Goal: Information Seeking & Learning: Learn about a topic

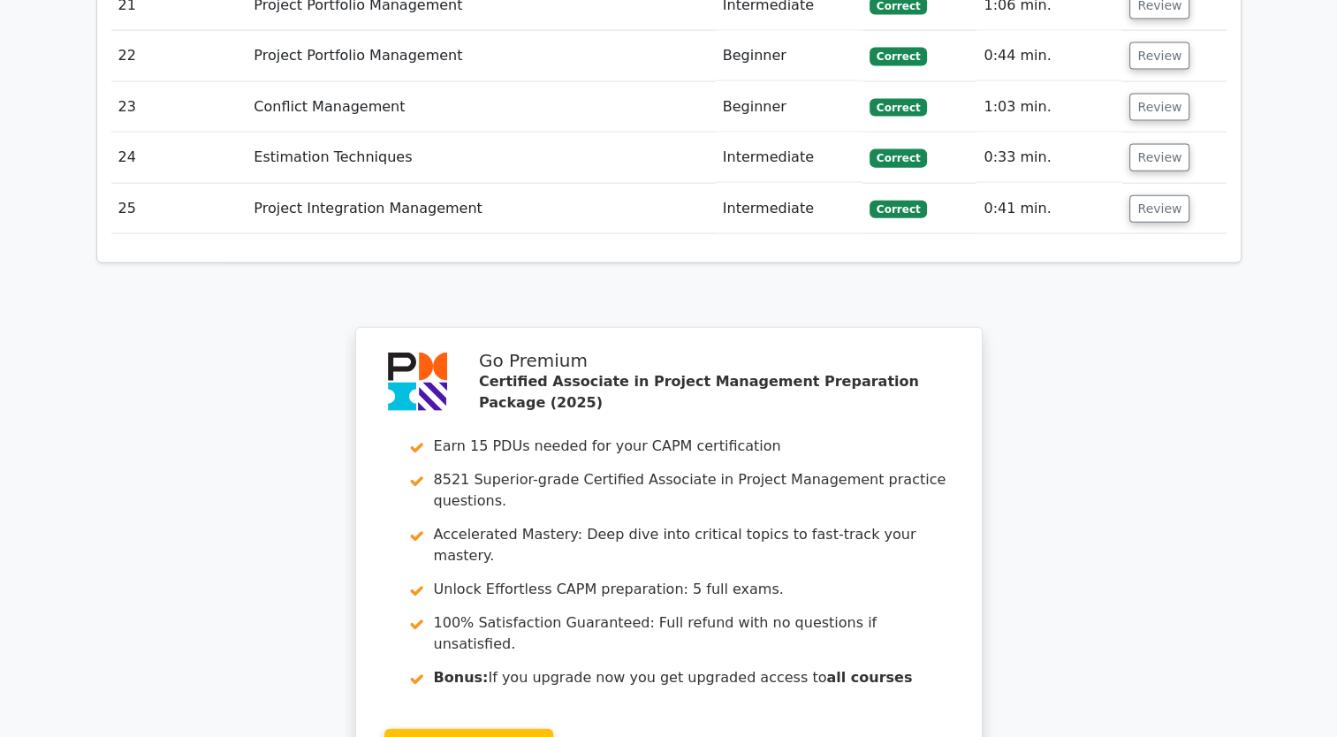
scroll to position [4264, 0]
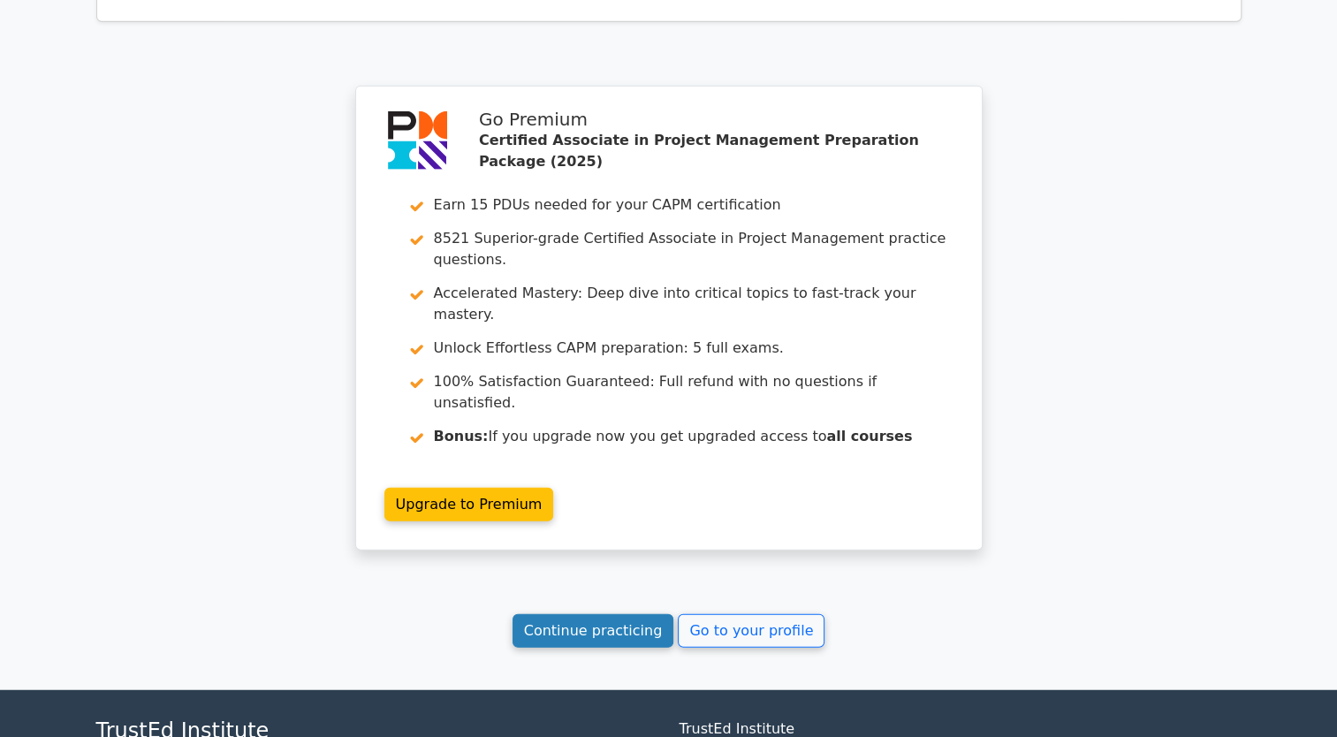
click at [642, 614] on link "Continue practicing" at bounding box center [593, 631] width 162 height 34
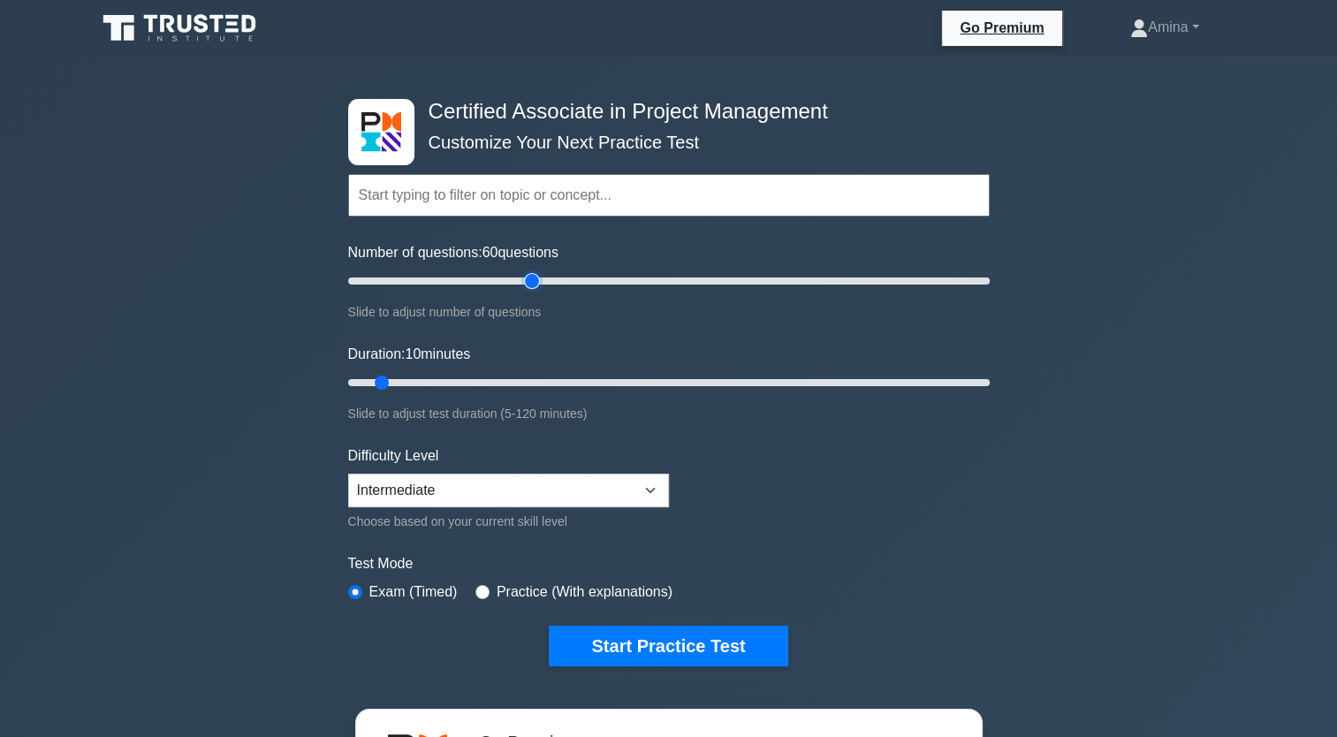
click at [530, 276] on input "Number of questions: 60 questions" at bounding box center [668, 280] width 641 height 21
click at [500, 276] on input "Number of questions: 50 questions" at bounding box center [668, 280] width 641 height 21
drag, startPoint x: 476, startPoint y: 275, endPoint x: 420, endPoint y: 285, distance: 57.5
click at [475, 275] on input "Number of questions: 45 questions" at bounding box center [668, 280] width 641 height 21
type input "25"
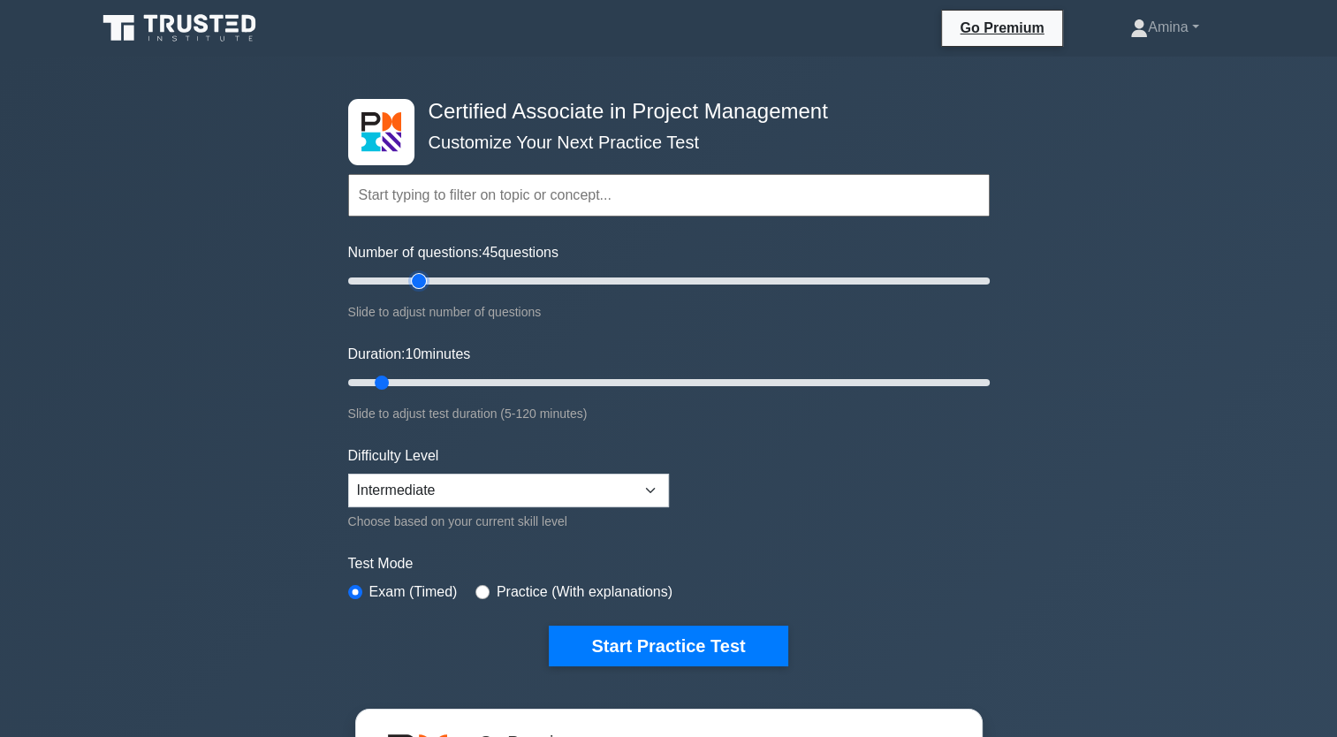
click at [420, 285] on input "Number of questions: 45 questions" at bounding box center [668, 280] width 641 height 21
click at [428, 382] on input "Duration: 10 minutes" at bounding box center [668, 382] width 641 height 21
click at [452, 381] on input "Duration: 25 minutes" at bounding box center [668, 382] width 641 height 21
type input "30"
click at [477, 380] on input "Duration: 30 minutes" at bounding box center [668, 382] width 641 height 21
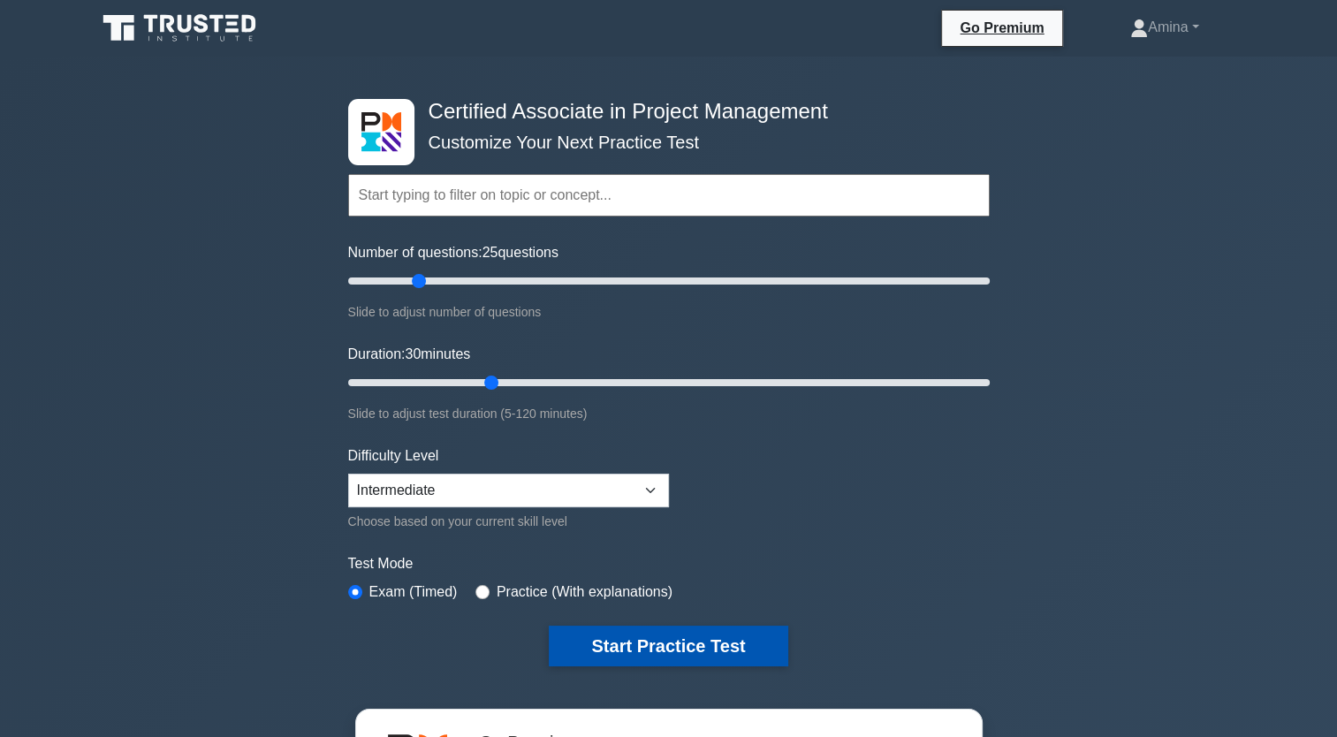
click at [615, 638] on button "Start Practice Test" at bounding box center [668, 645] width 239 height 41
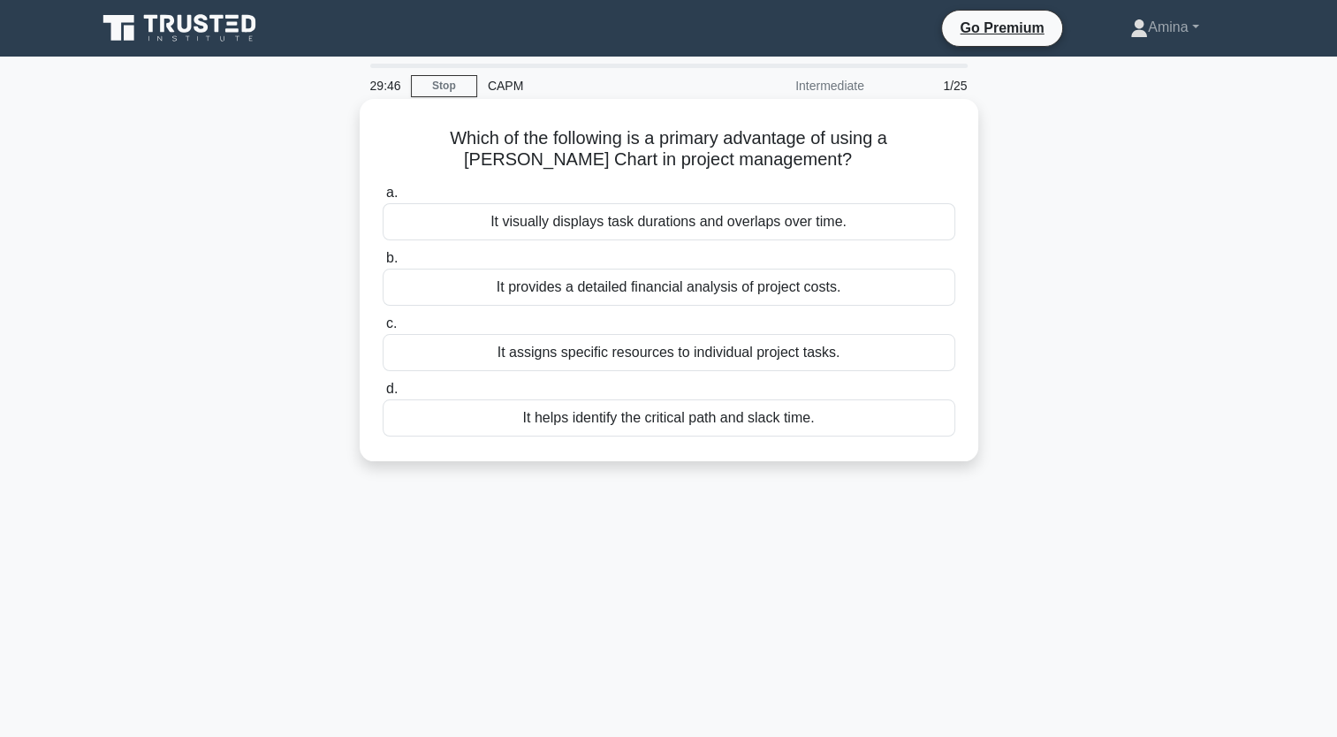
click at [735, 221] on div "It visually displays task durations and overlaps over time." at bounding box center [668, 221] width 572 height 37
click at [382, 199] on input "a. It visually displays task durations and overlaps over time." at bounding box center [382, 192] width 0 height 11
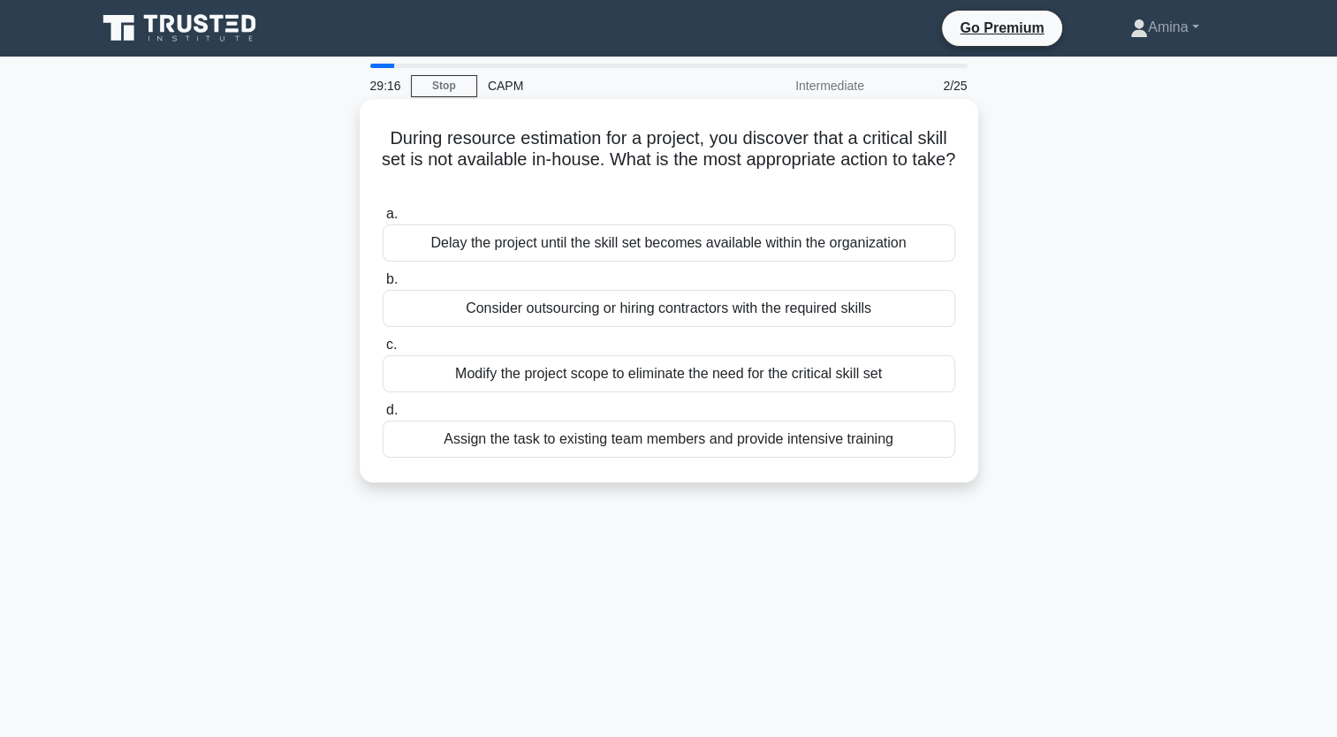
click at [734, 375] on div "Modify the project scope to eliminate the need for the critical skill set" at bounding box center [668, 373] width 572 height 37
click at [382, 351] on input "c. Modify the project scope to eliminate the need for the critical skill set" at bounding box center [382, 344] width 0 height 11
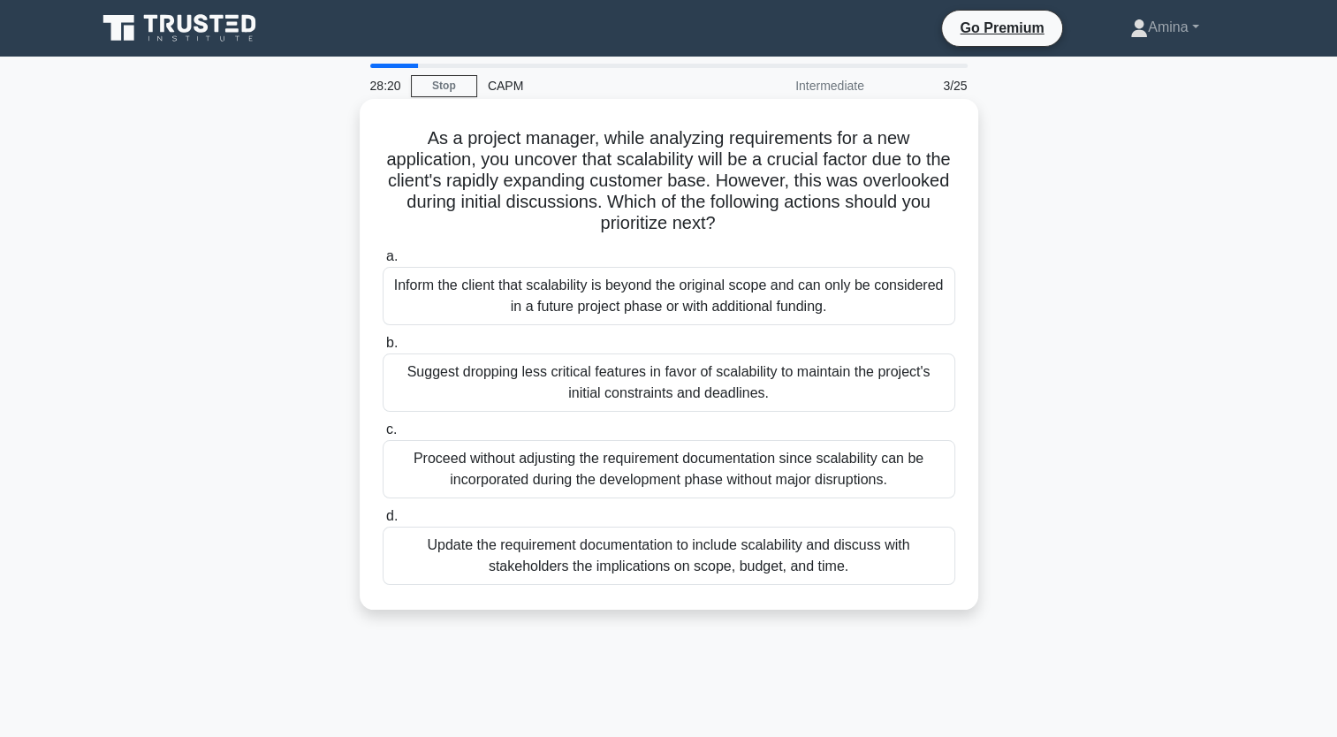
click at [620, 384] on div "Suggest dropping less critical features in favor of scalability to maintain the…" at bounding box center [668, 382] width 572 height 58
click at [382, 349] on input "b. Suggest dropping less critical features in favor of scalability to maintain …" at bounding box center [382, 342] width 0 height 11
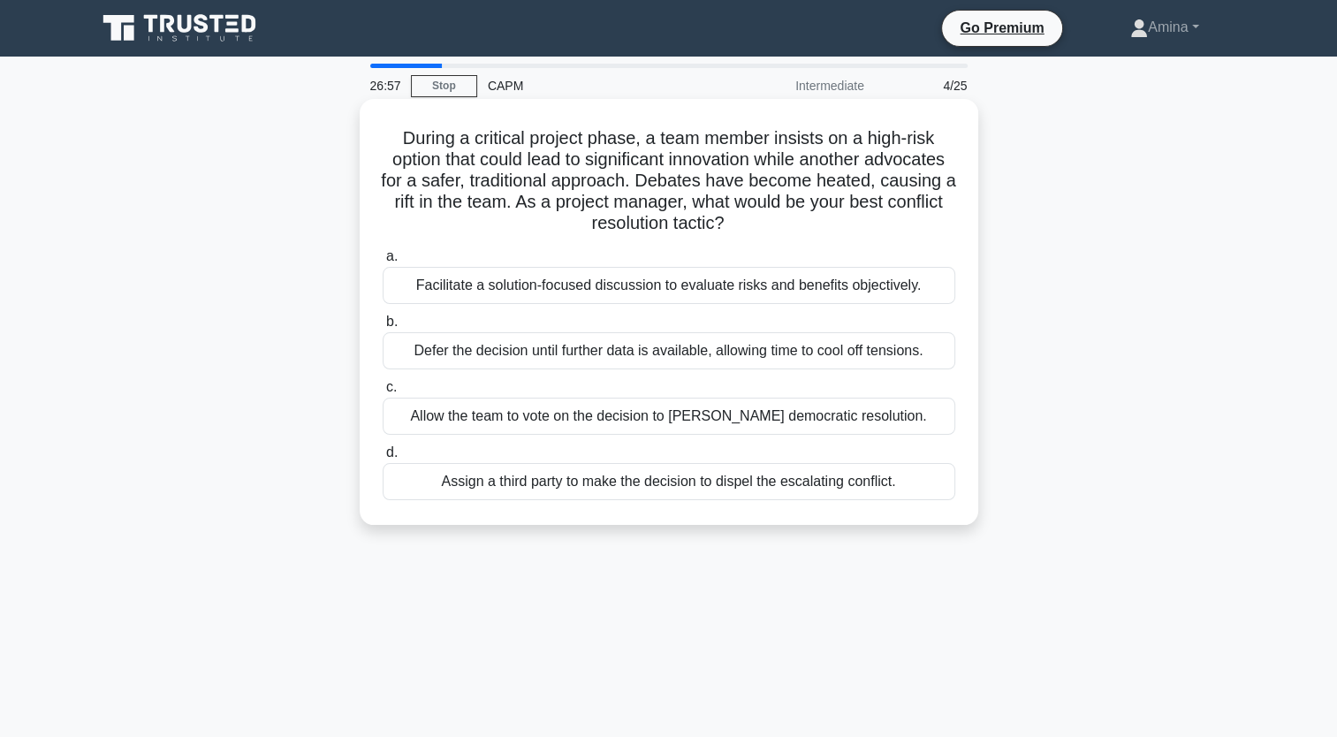
click at [670, 281] on div "Facilitate a solution-focused discussion to evaluate risks and benefits objecti…" at bounding box center [668, 285] width 572 height 37
click at [382, 262] on input "a. Facilitate a solution-focused discussion to evaluate risks and benefits obje…" at bounding box center [382, 256] width 0 height 11
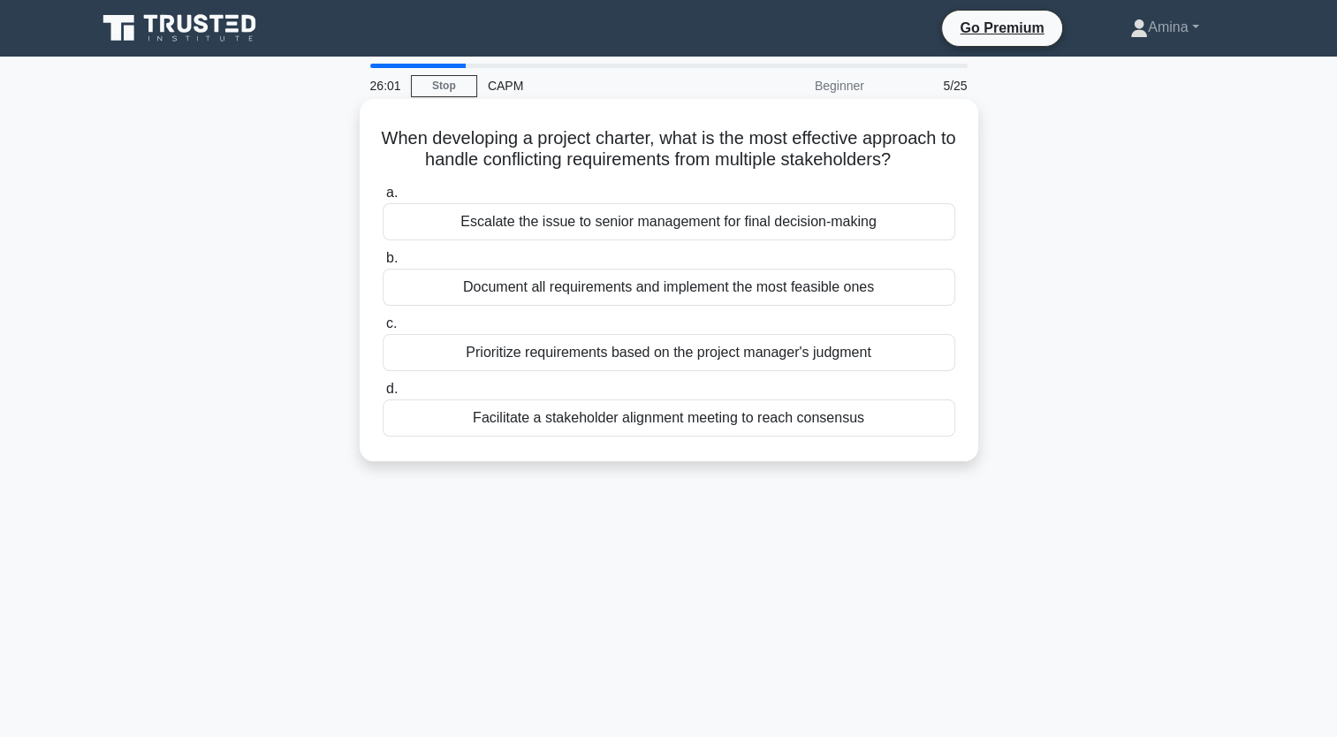
click at [671, 284] on div "Document all requirements and implement the most feasible ones" at bounding box center [668, 287] width 572 height 37
click at [382, 264] on input "b. Document all requirements and implement the most feasible ones" at bounding box center [382, 258] width 0 height 11
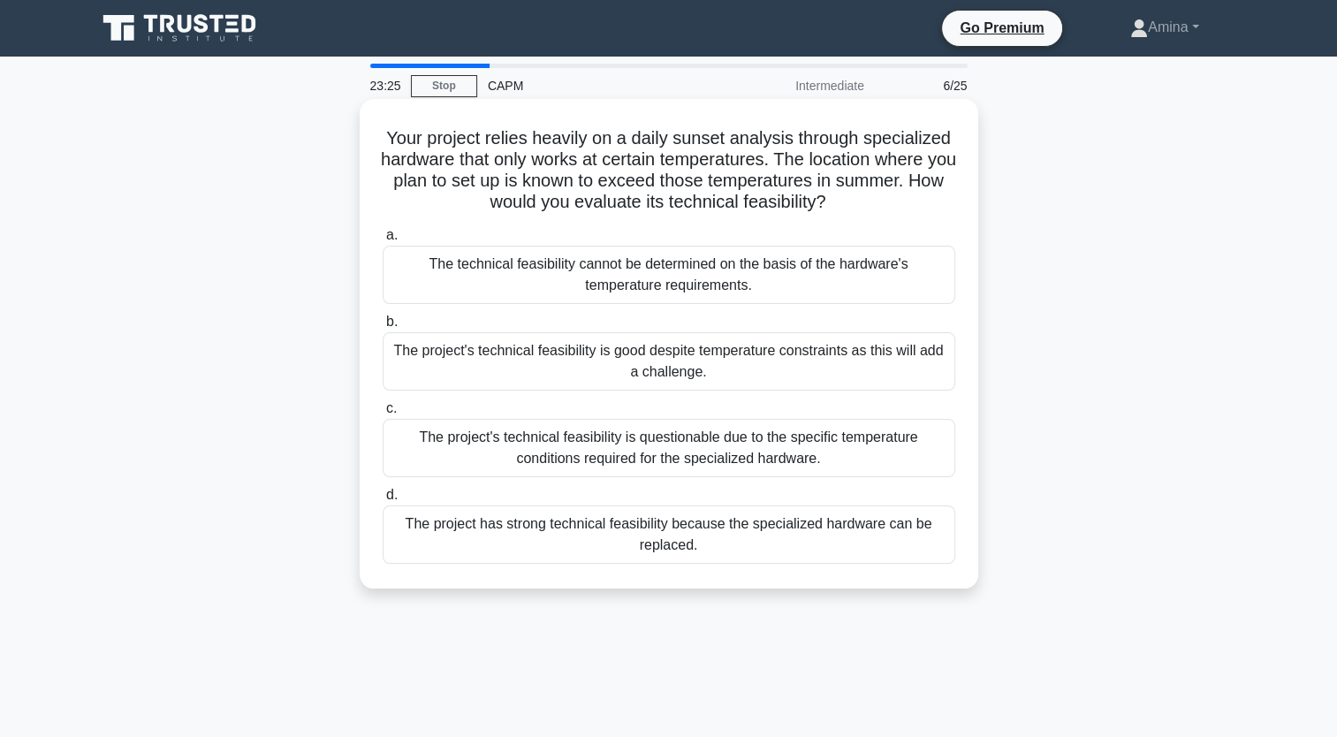
click at [524, 449] on div "The project's technical feasibility is questionable due to the specific tempera…" at bounding box center [668, 448] width 572 height 58
click at [382, 414] on input "c. The project's technical feasibility is questionable due to the specific temp…" at bounding box center [382, 408] width 0 height 11
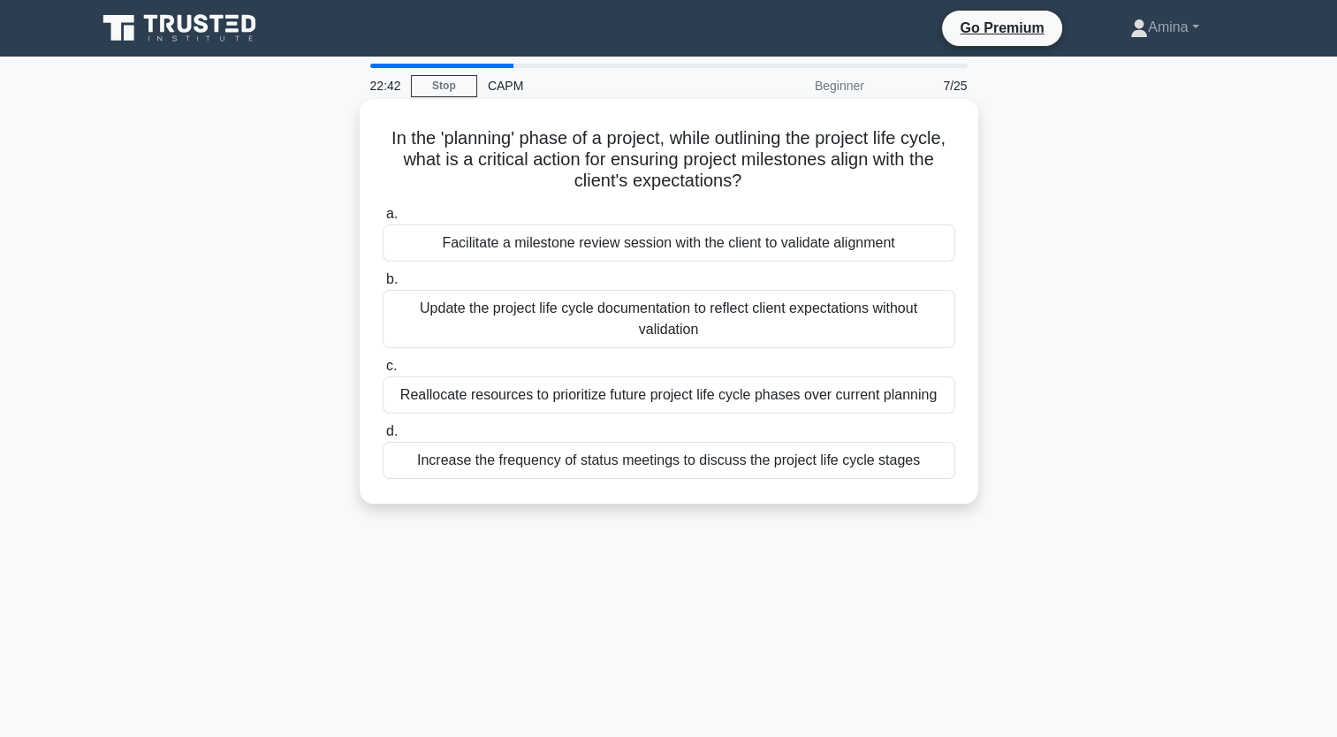
click at [711, 249] on div "Facilitate a milestone review session with the client to validate alignment" at bounding box center [668, 242] width 572 height 37
click at [382, 220] on input "a. Facilitate a milestone review session with the client to validate alignment" at bounding box center [382, 213] width 0 height 11
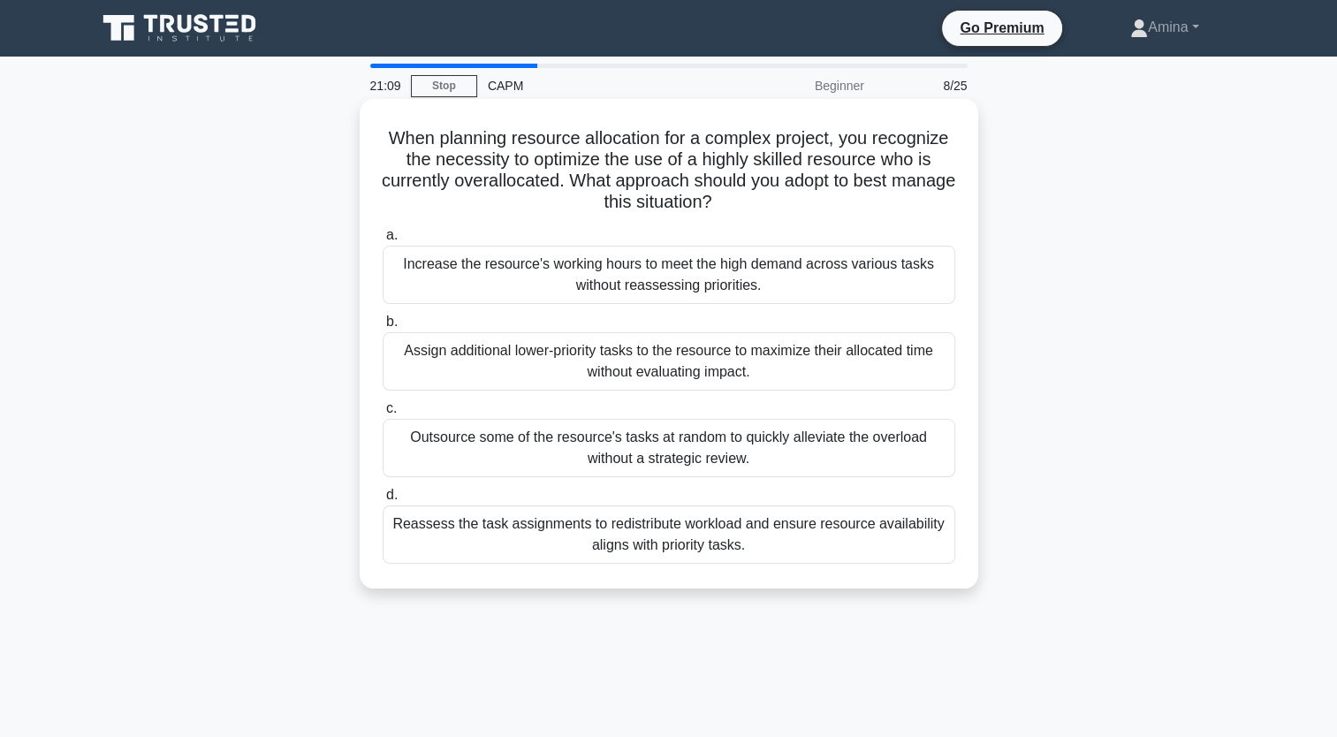
click at [600, 540] on div "Reassess the task assignments to redistribute workload and ensure resource avai…" at bounding box center [668, 534] width 572 height 58
click at [382, 501] on input "d. Reassess the task assignments to redistribute workload and ensure resource a…" at bounding box center [382, 494] width 0 height 11
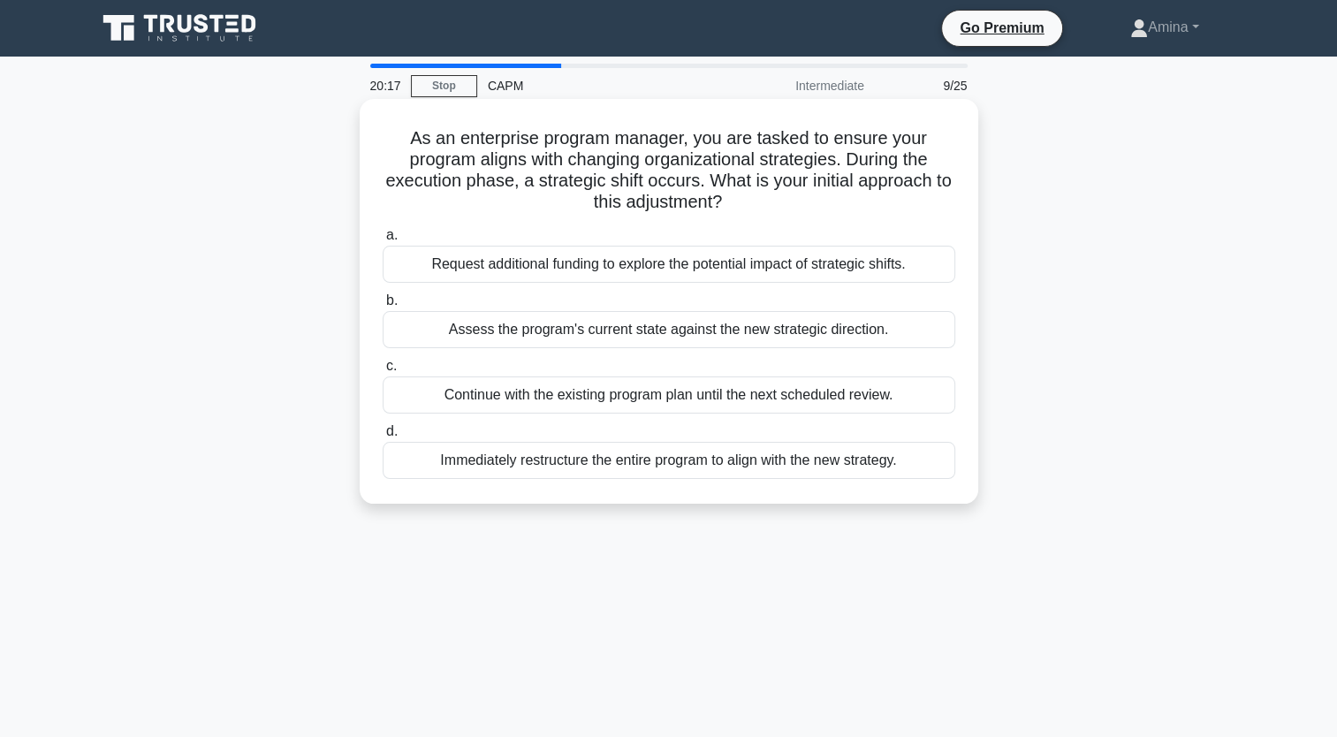
click at [555, 330] on div "Assess the program's current state against the new strategic direction." at bounding box center [668, 329] width 572 height 37
click at [382, 307] on input "b. Assess the program's current state against the new strategic direction." at bounding box center [382, 300] width 0 height 11
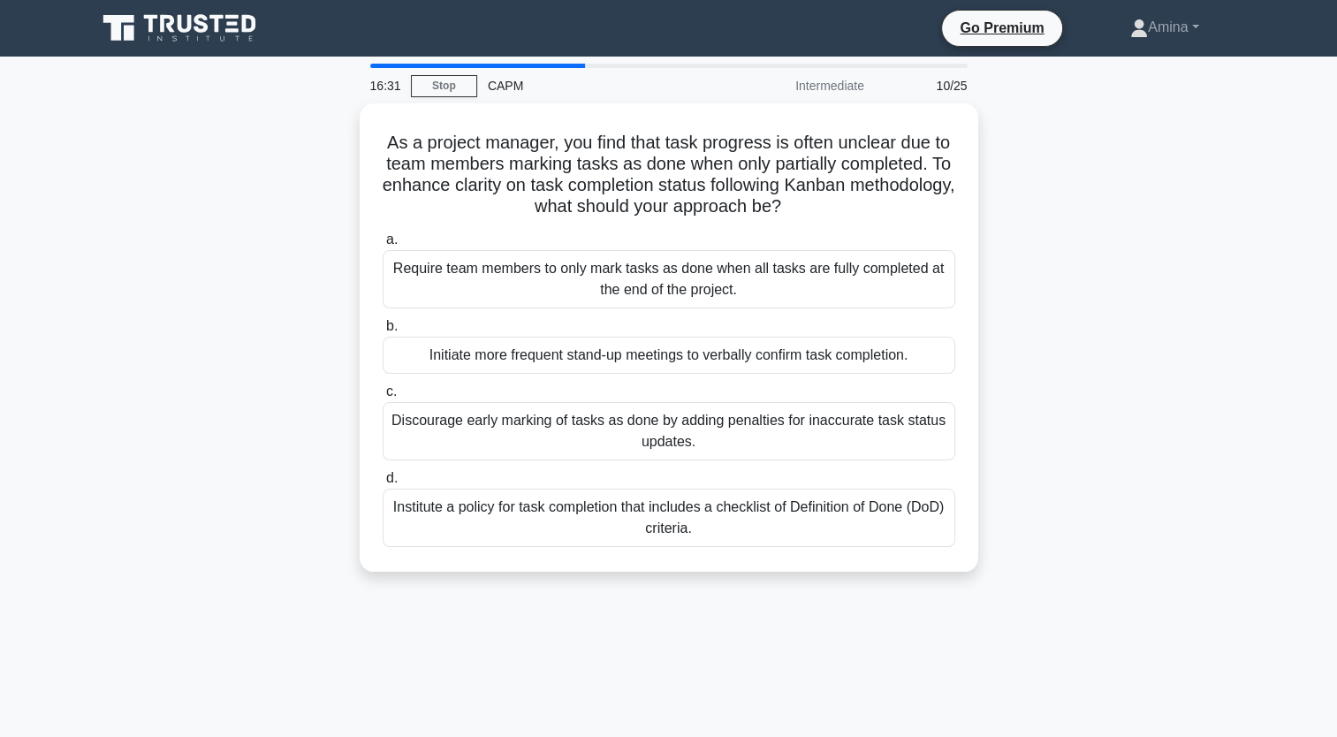
click at [1024, 323] on div "As a project manager, you find that task progress is often unclear due to team …" at bounding box center [669, 347] width 1166 height 489
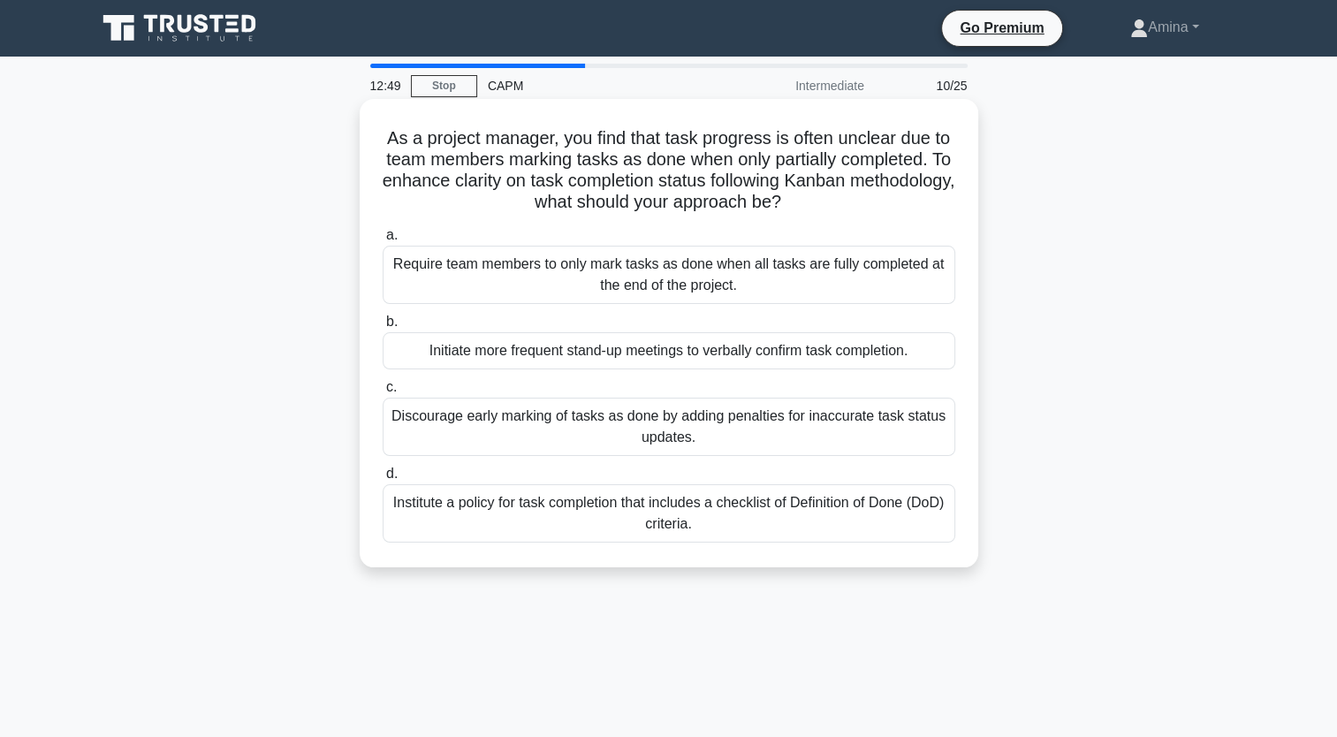
click at [567, 517] on div "Institute a policy for task completion that includes a checklist of Definition …" at bounding box center [668, 513] width 572 height 58
click at [382, 480] on input "d. Institute a policy for task completion that includes a checklist of Definiti…" at bounding box center [382, 473] width 0 height 11
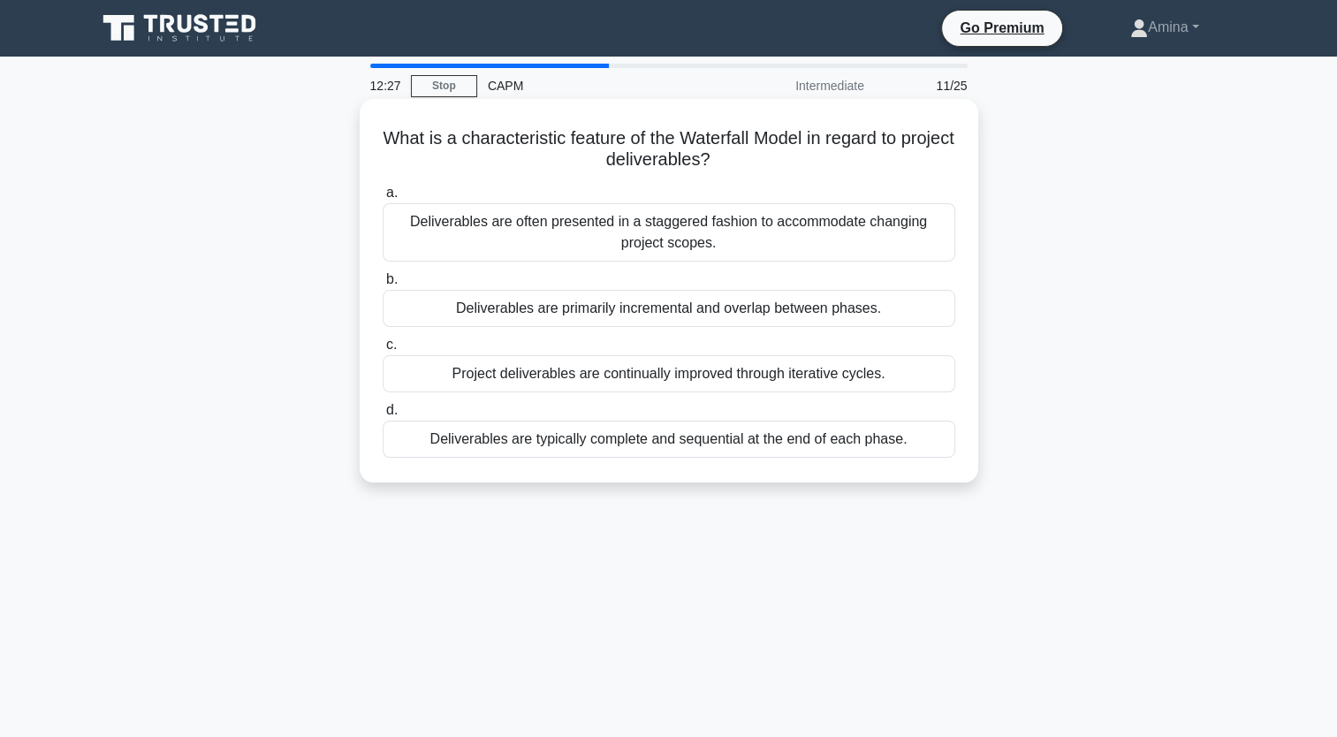
click at [551, 447] on div "Deliverables are typically complete and sequential at the end of each phase." at bounding box center [668, 438] width 572 height 37
click at [382, 416] on input "d. Deliverables are typically complete and sequential at the end of each phase." at bounding box center [382, 410] width 0 height 11
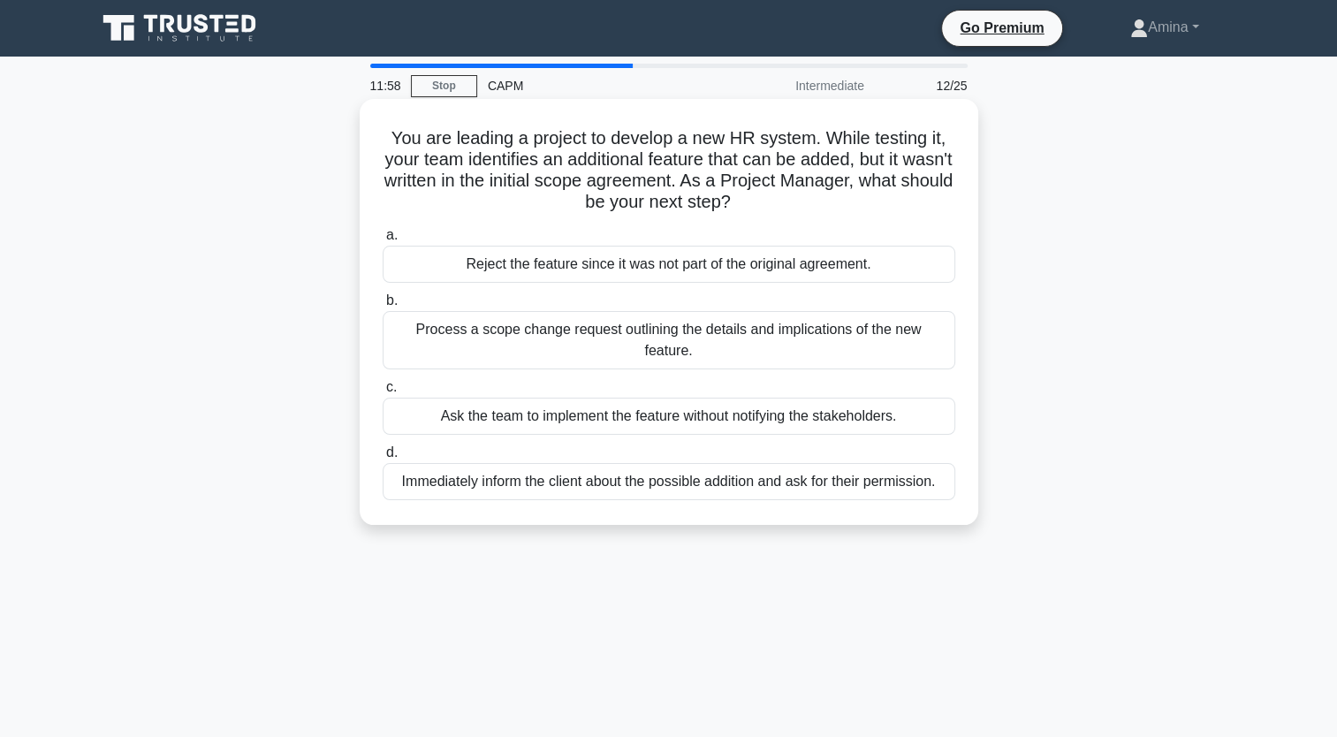
click at [610, 330] on div "Process a scope change request outlining the details and implications of the ne…" at bounding box center [668, 340] width 572 height 58
click at [382, 307] on input "b. Process a scope change request outlining the details and implications of the…" at bounding box center [382, 300] width 0 height 11
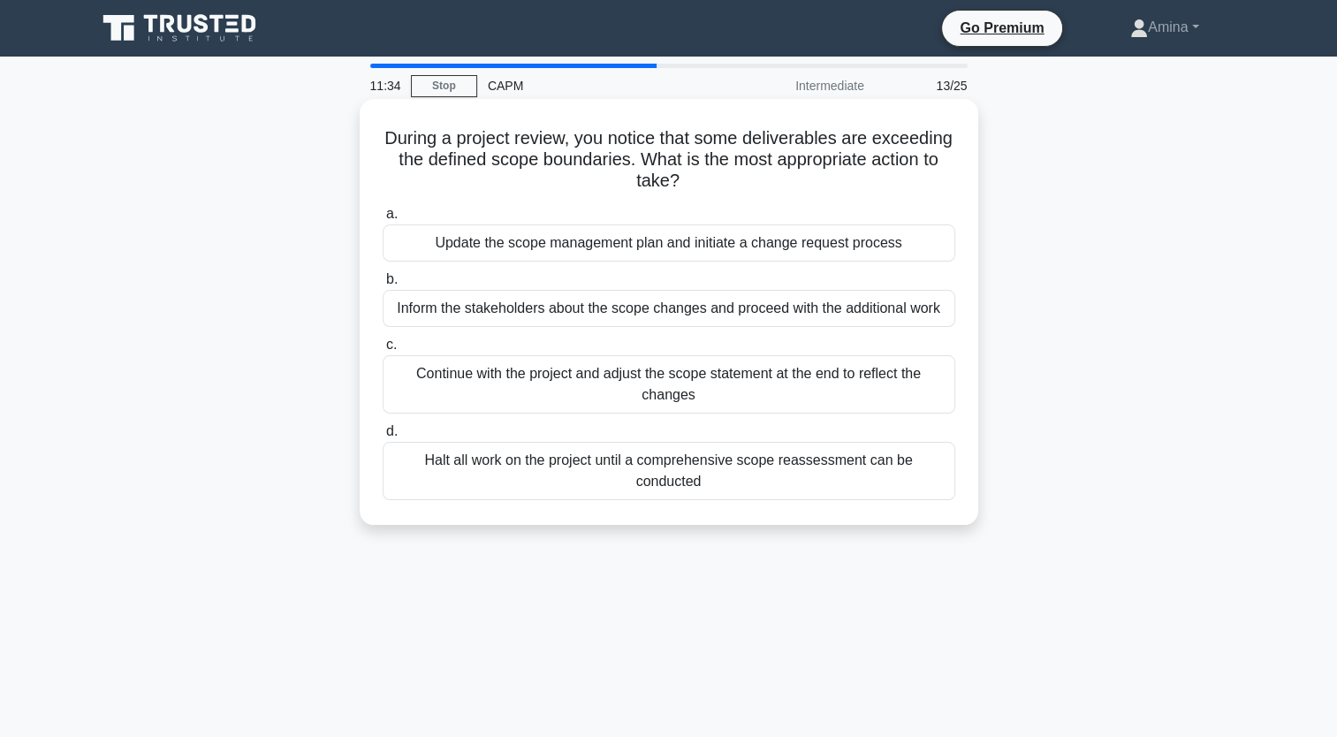
click at [640, 239] on div "Update the scope management plan and initiate a change request process" at bounding box center [668, 242] width 572 height 37
click at [382, 220] on input "a. Update the scope management plan and initiate a change request process" at bounding box center [382, 213] width 0 height 11
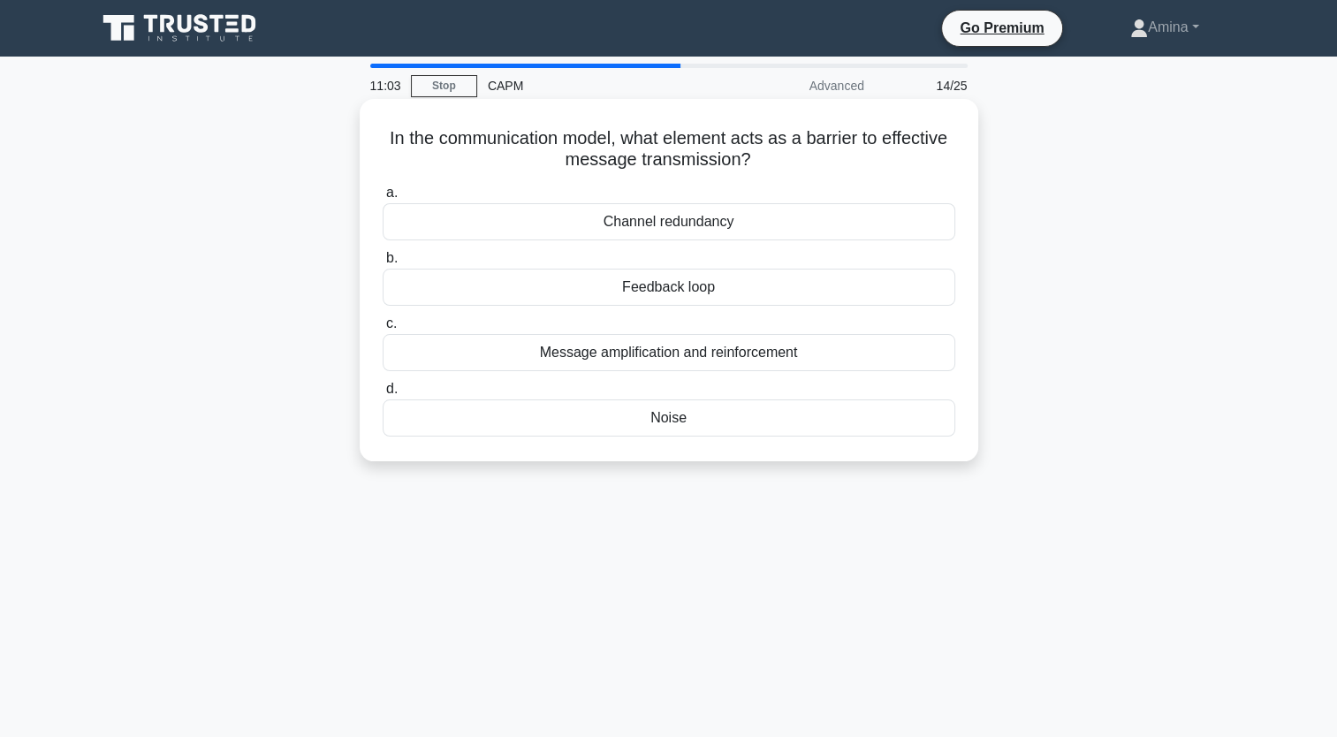
click at [668, 357] on div "Message amplification and reinforcement" at bounding box center [668, 352] width 572 height 37
click at [382, 329] on input "c. Message amplification and reinforcement" at bounding box center [382, 323] width 0 height 11
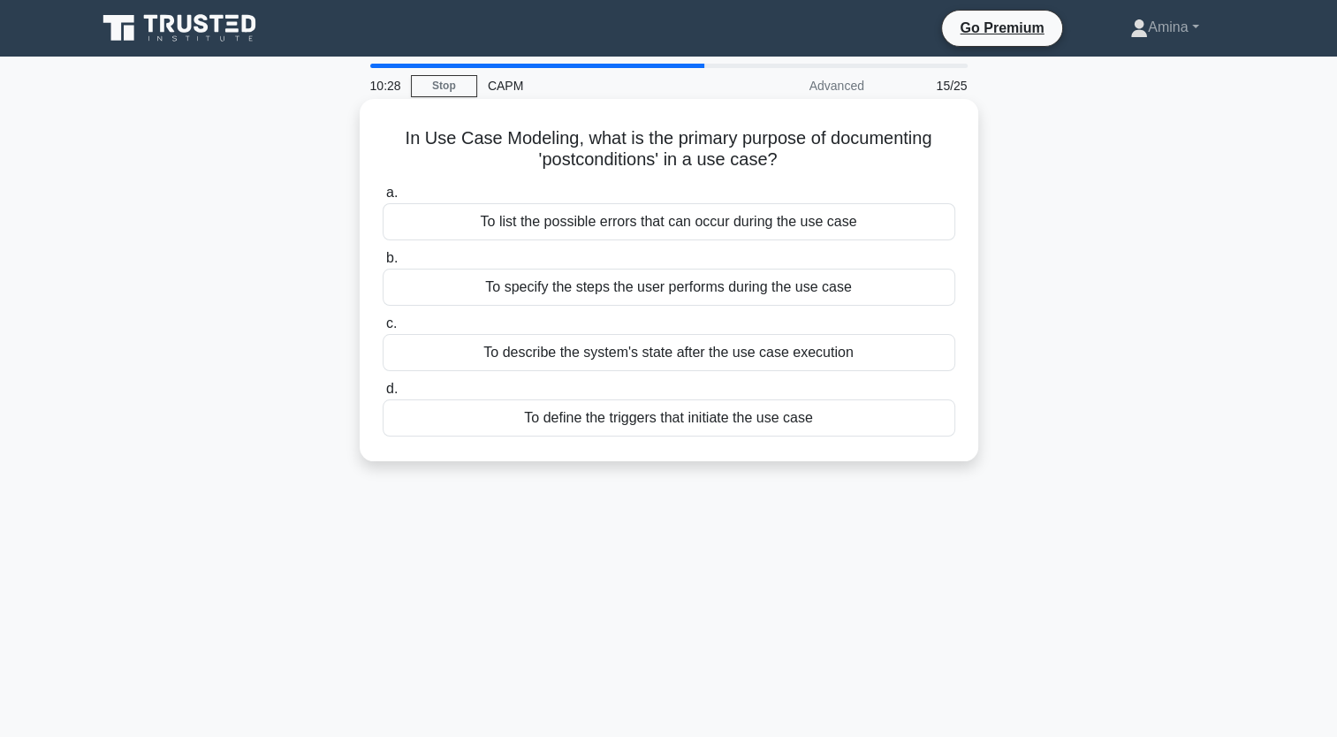
click at [636, 228] on div "To list the possible errors that can occur during the use case" at bounding box center [668, 221] width 572 height 37
click at [382, 199] on input "a. To list the possible errors that can occur during the use case" at bounding box center [382, 192] width 0 height 11
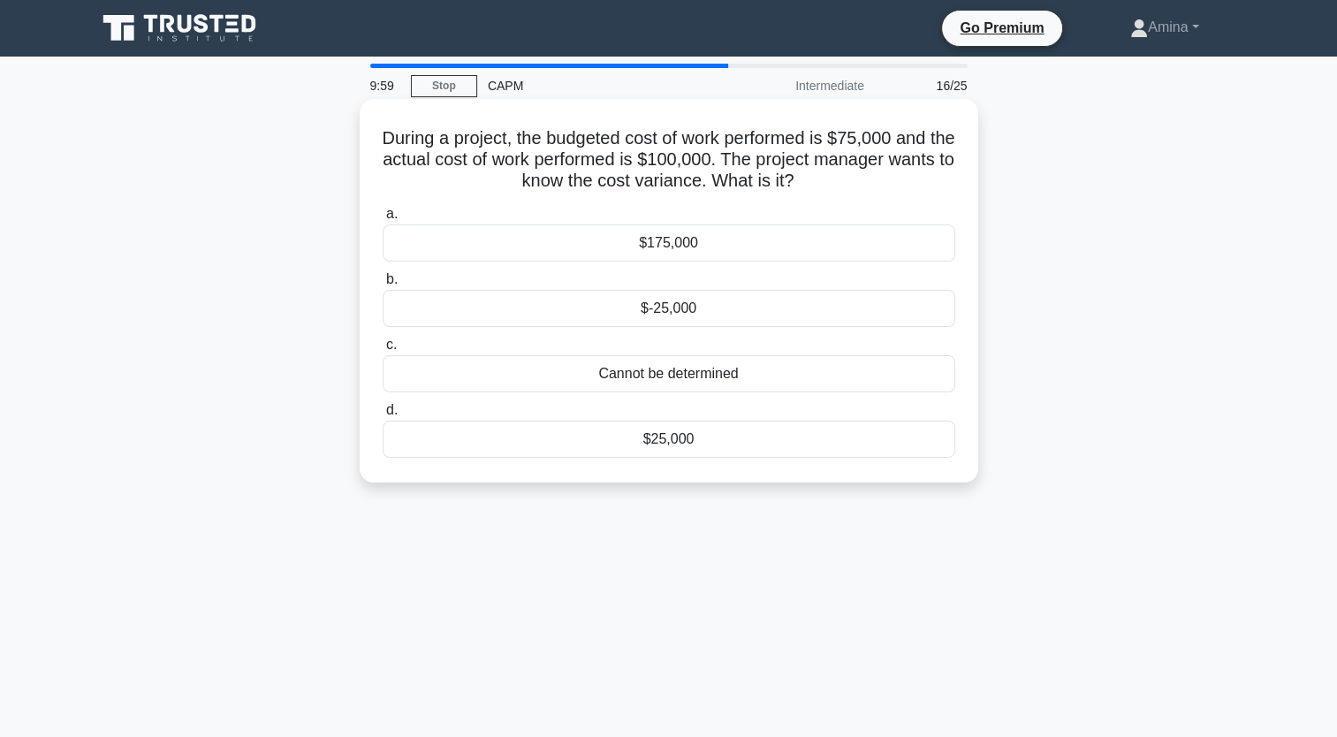
click at [682, 305] on div "$-25,000" at bounding box center [668, 308] width 572 height 37
click at [382, 285] on input "b. $-25,000" at bounding box center [382, 279] width 0 height 11
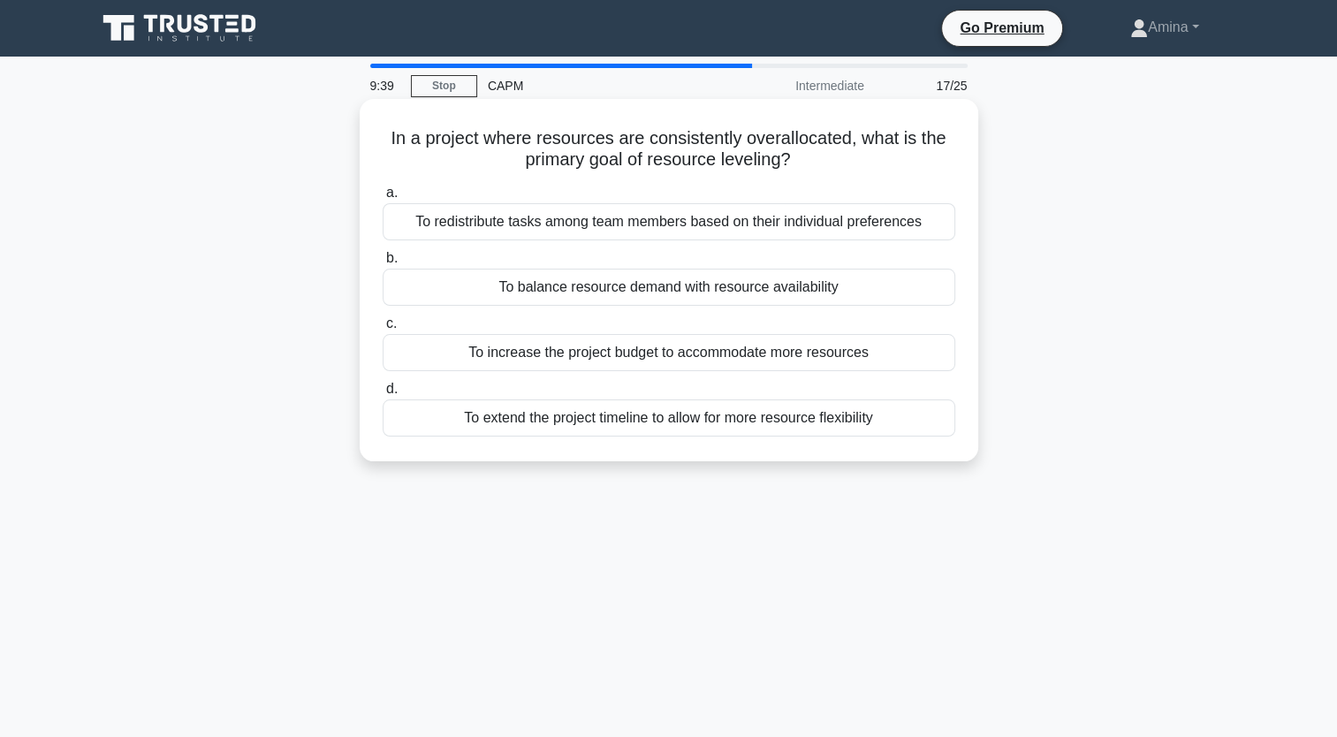
click at [643, 292] on div "To balance resource demand with resource availability" at bounding box center [668, 287] width 572 height 37
click at [382, 264] on input "b. To balance resource demand with resource availability" at bounding box center [382, 258] width 0 height 11
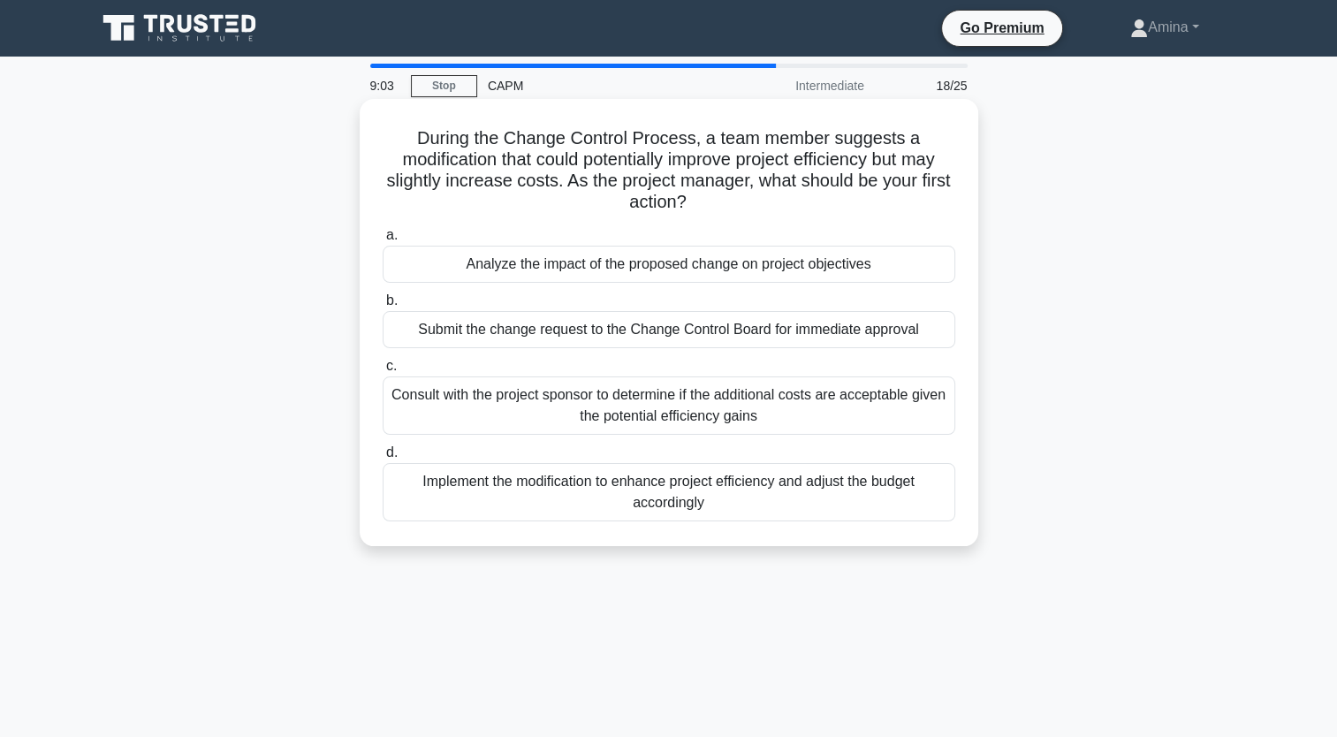
click at [630, 269] on div "Analyze the impact of the proposed change on project objectives" at bounding box center [668, 264] width 572 height 37
click at [382, 241] on input "a. Analyze the impact of the proposed change on project objectives" at bounding box center [382, 235] width 0 height 11
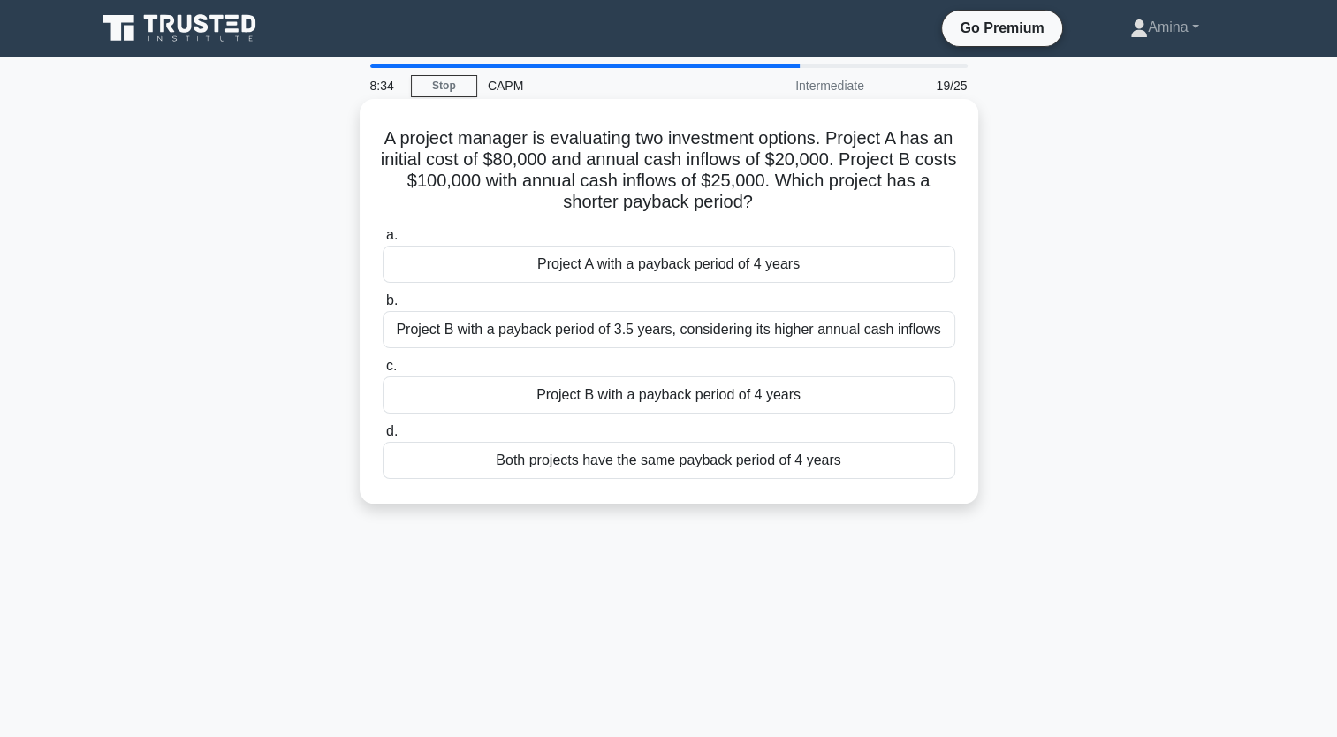
click at [653, 268] on div "Project A with a payback period of 4 years" at bounding box center [668, 264] width 572 height 37
click at [382, 241] on input "a. Project A with a payback period of 4 years" at bounding box center [382, 235] width 0 height 11
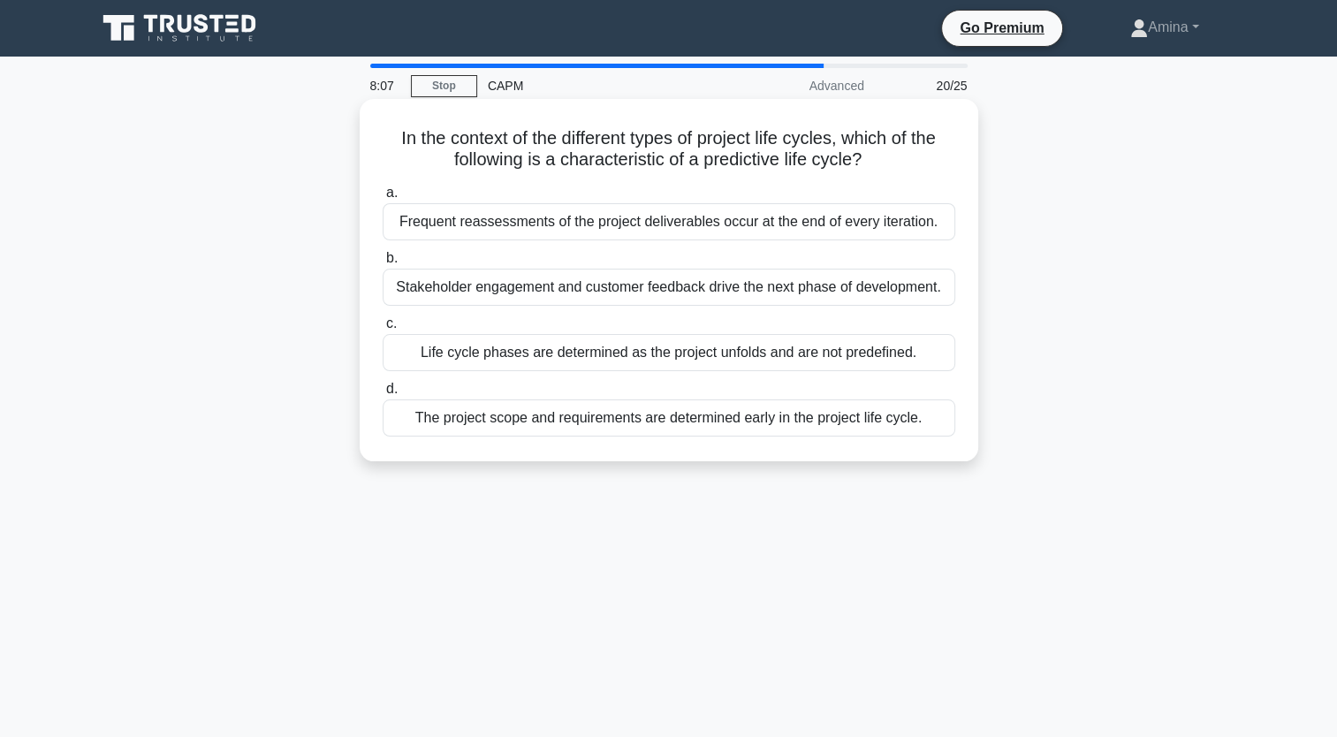
click at [610, 417] on div "The project scope and requirements are determined early in the project life cyc…" at bounding box center [668, 417] width 572 height 37
click at [382, 395] on input "d. The project scope and requirements are determined early in the project life …" at bounding box center [382, 388] width 0 height 11
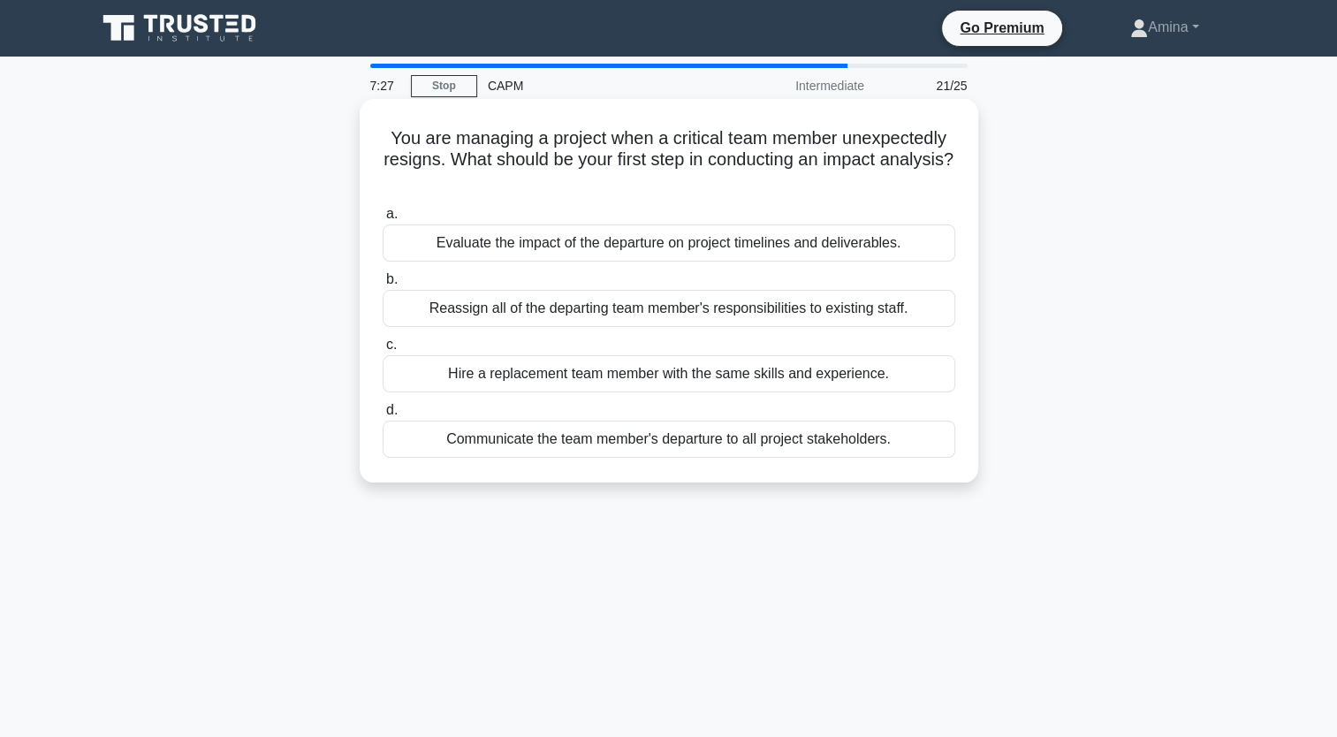
click at [663, 247] on div "Evaluate the impact of the departure on project timelines and deliverables." at bounding box center [668, 242] width 572 height 37
click at [382, 220] on input "a. Evaluate the impact of the departure on project timelines and deliverables." at bounding box center [382, 213] width 0 height 11
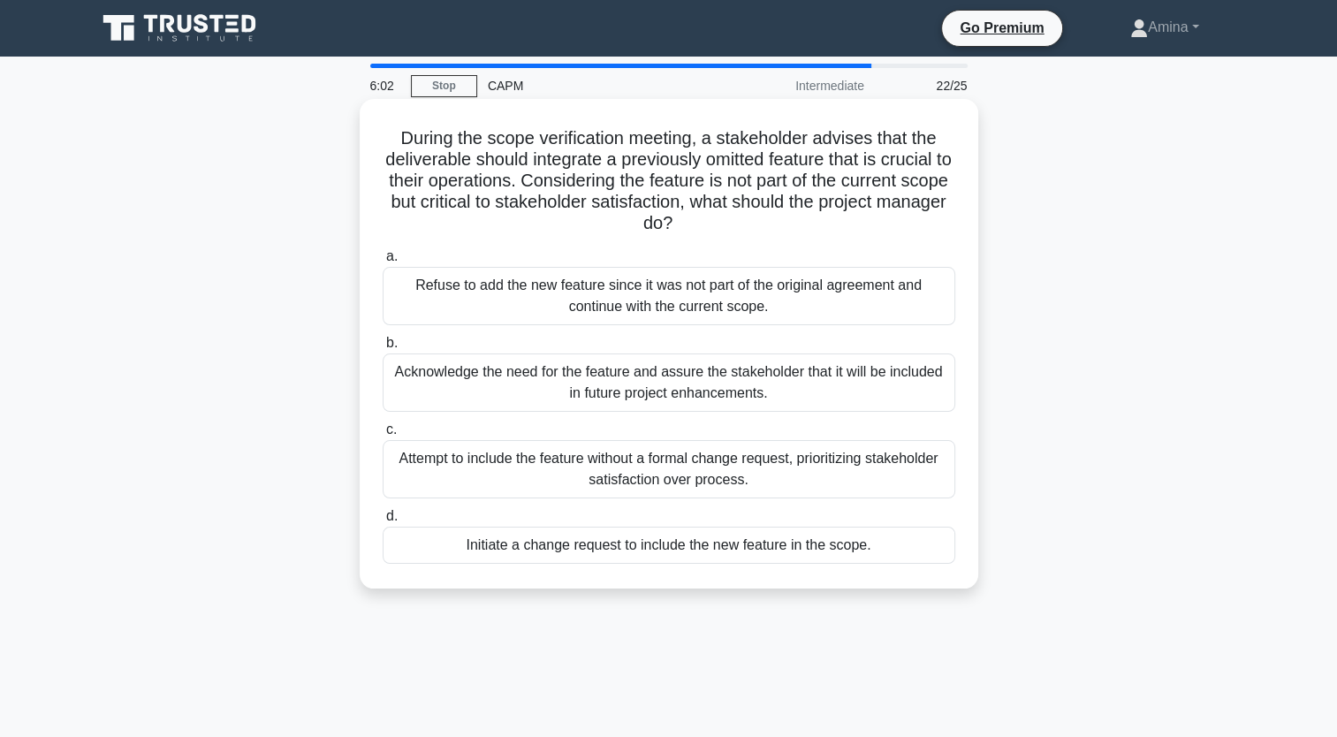
click at [543, 549] on div "Initiate a change request to include the new feature in the scope." at bounding box center [668, 544] width 572 height 37
click at [382, 522] on input "d. Initiate a change request to include the new feature in the scope." at bounding box center [382, 516] width 0 height 11
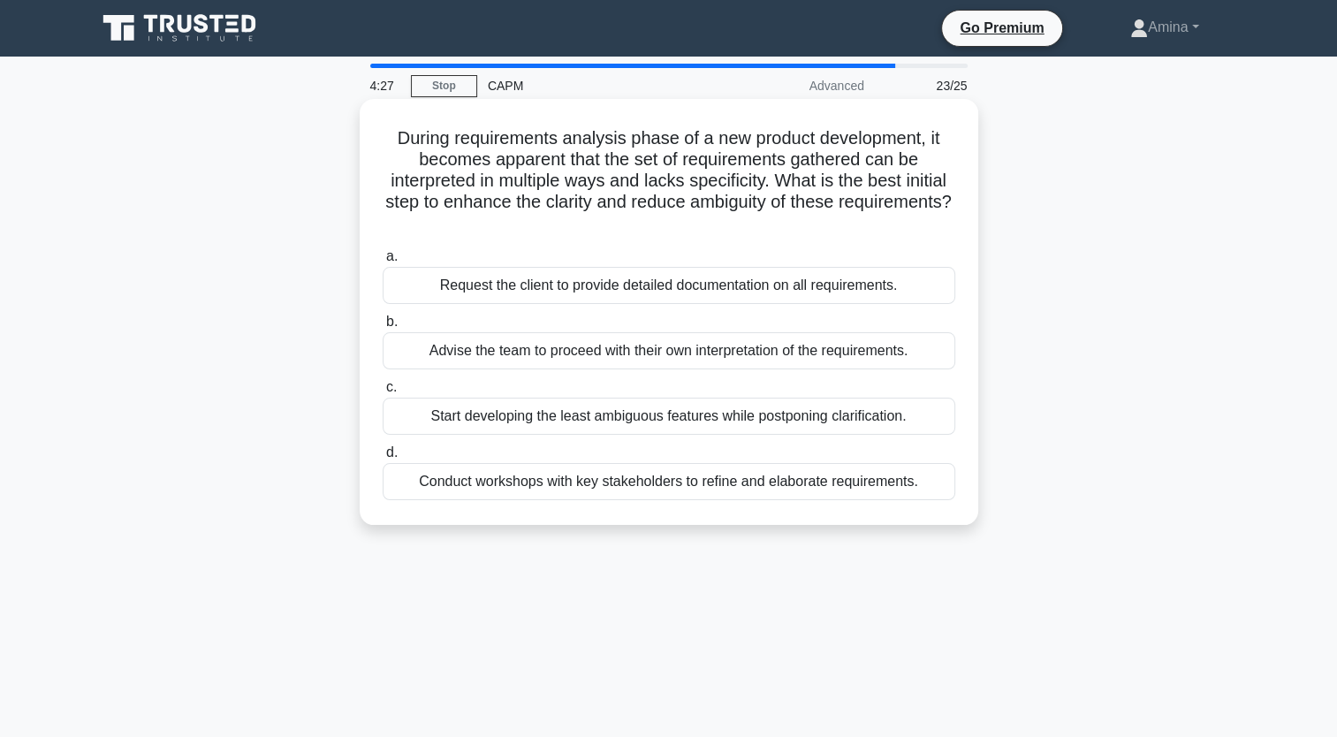
click at [610, 479] on div "Conduct workshops with key stakeholders to refine and elaborate requirements." at bounding box center [668, 481] width 572 height 37
click at [382, 458] on input "d. Conduct workshops with key stakeholders to refine and elaborate requirements." at bounding box center [382, 452] width 0 height 11
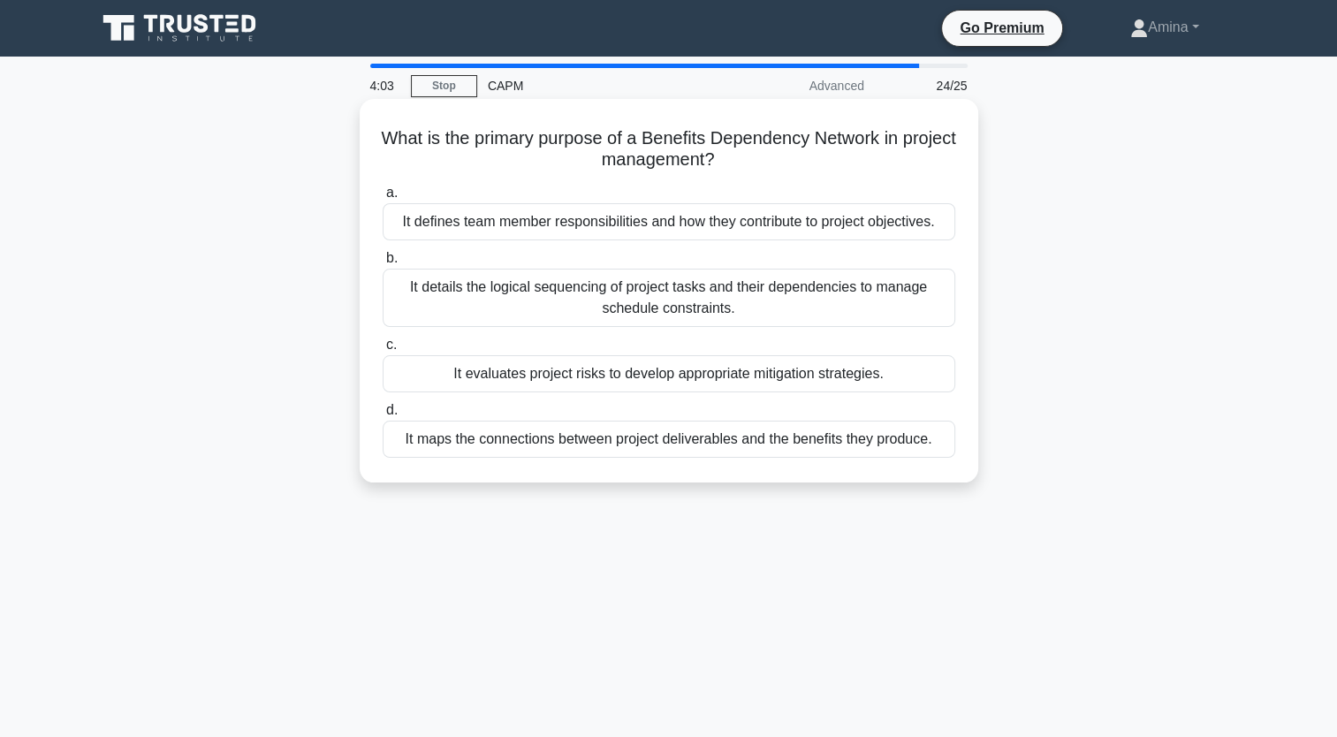
click at [791, 444] on div "It maps the connections between project deliverables and the benefits they prod…" at bounding box center [668, 438] width 572 height 37
click at [382, 416] on input "d. It maps the connections between project deliverables and the benefits they p…" at bounding box center [382, 410] width 0 height 11
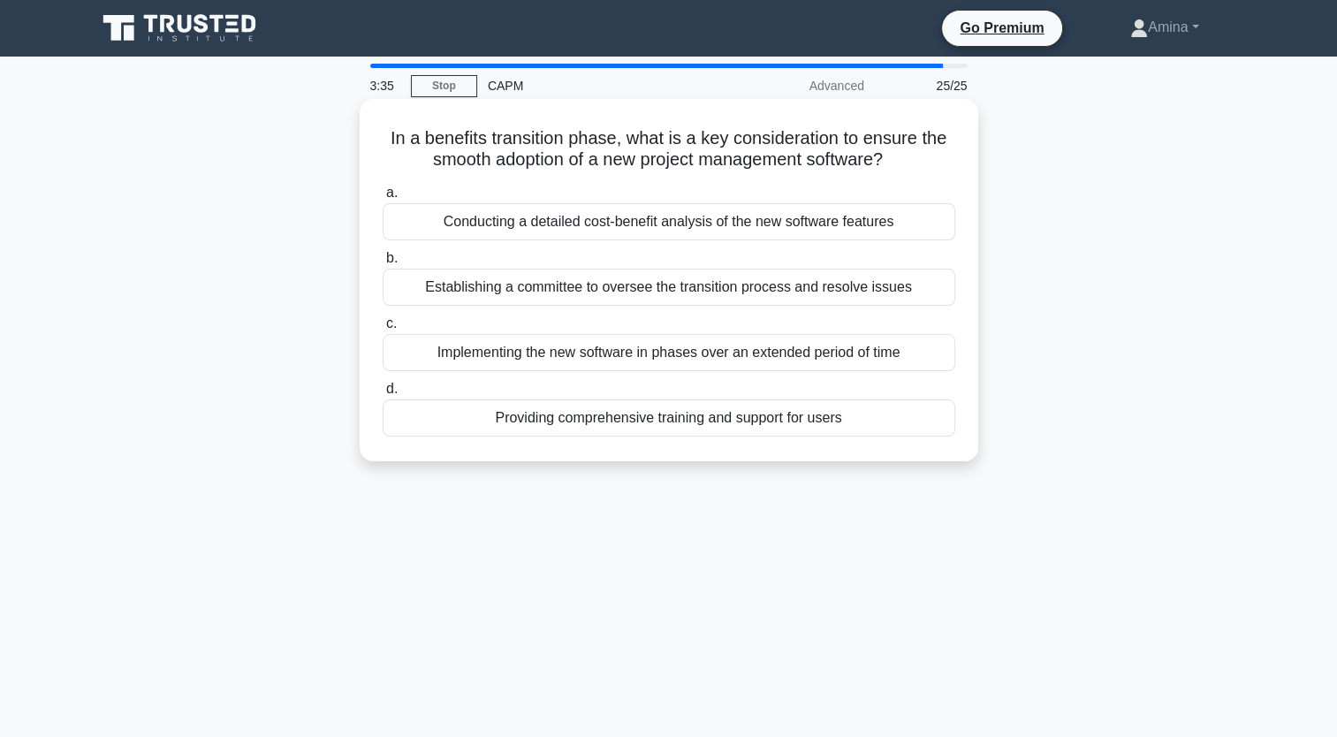
click at [557, 225] on div "Conducting a detailed cost-benefit analysis of the new software features" at bounding box center [668, 221] width 572 height 37
click at [382, 199] on input "a. Conducting a detailed cost-benefit analysis of the new software features" at bounding box center [382, 192] width 0 height 11
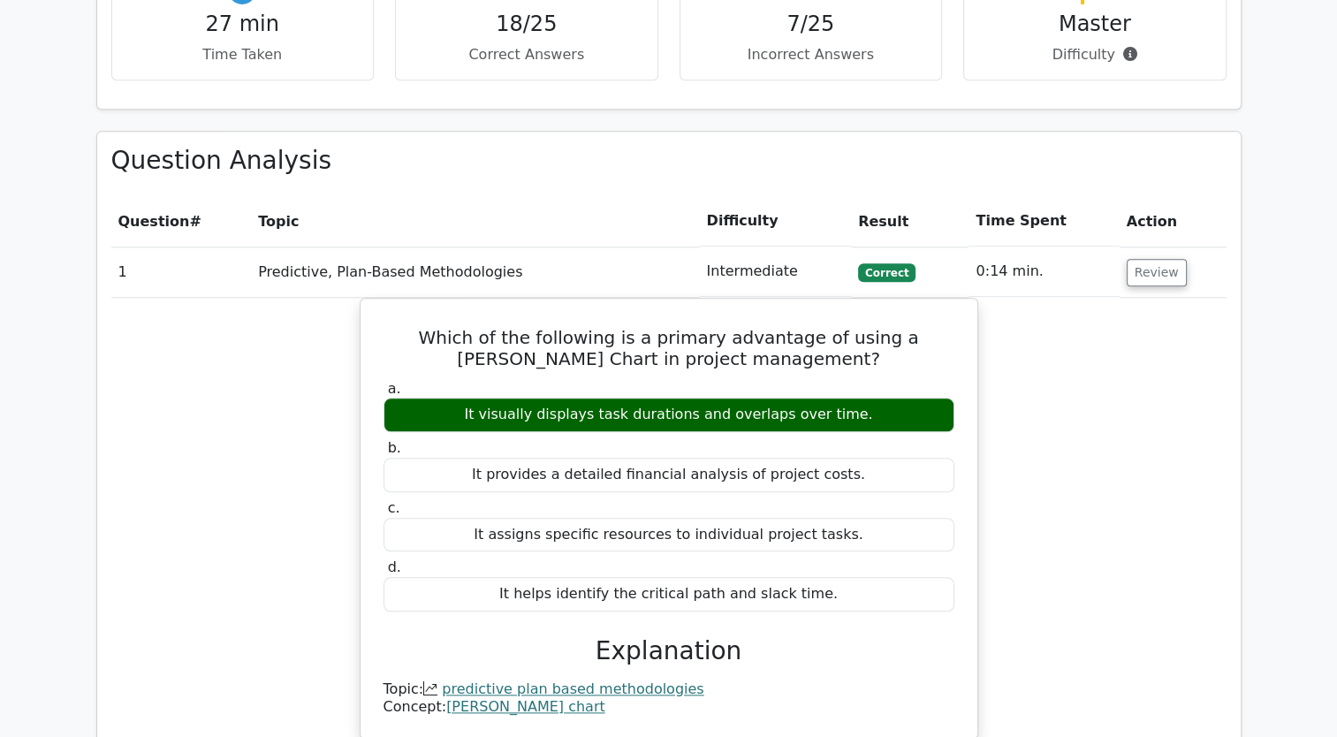
scroll to position [2208, 0]
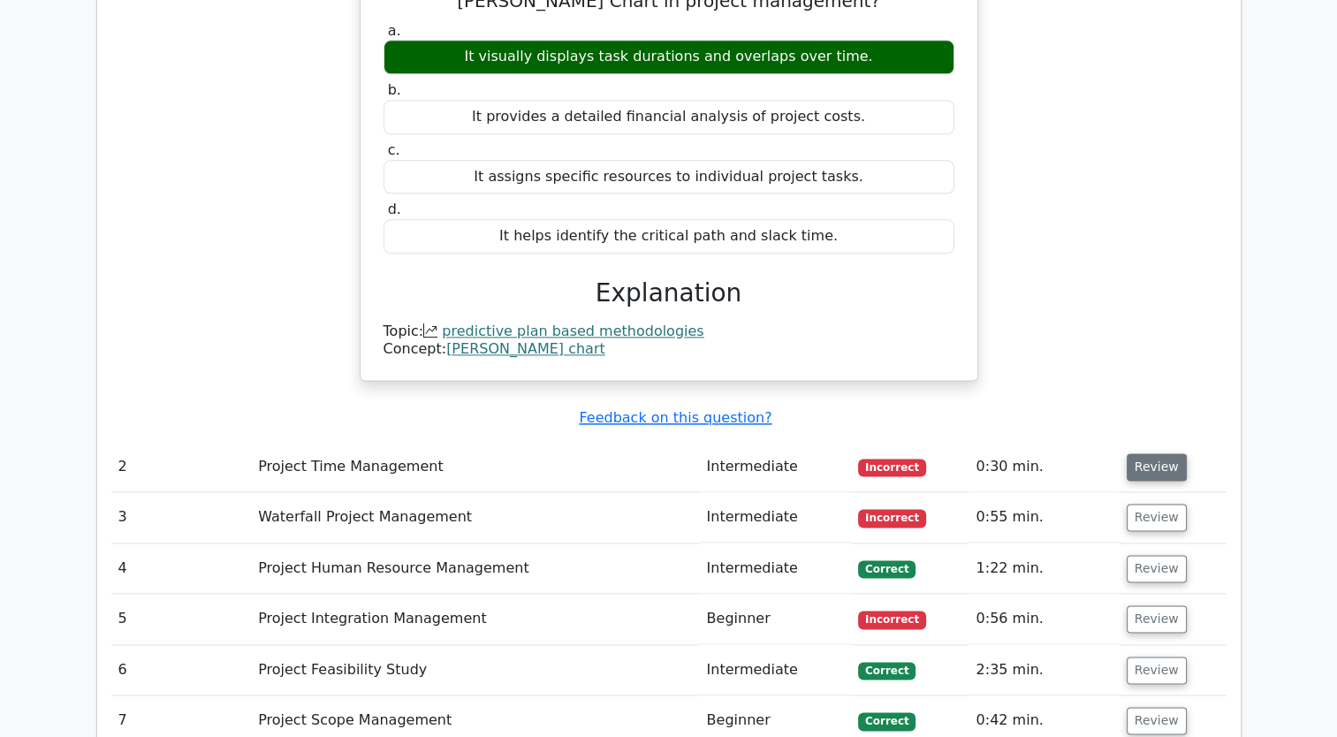
click at [1129, 453] on button "Review" at bounding box center [1156, 466] width 60 height 27
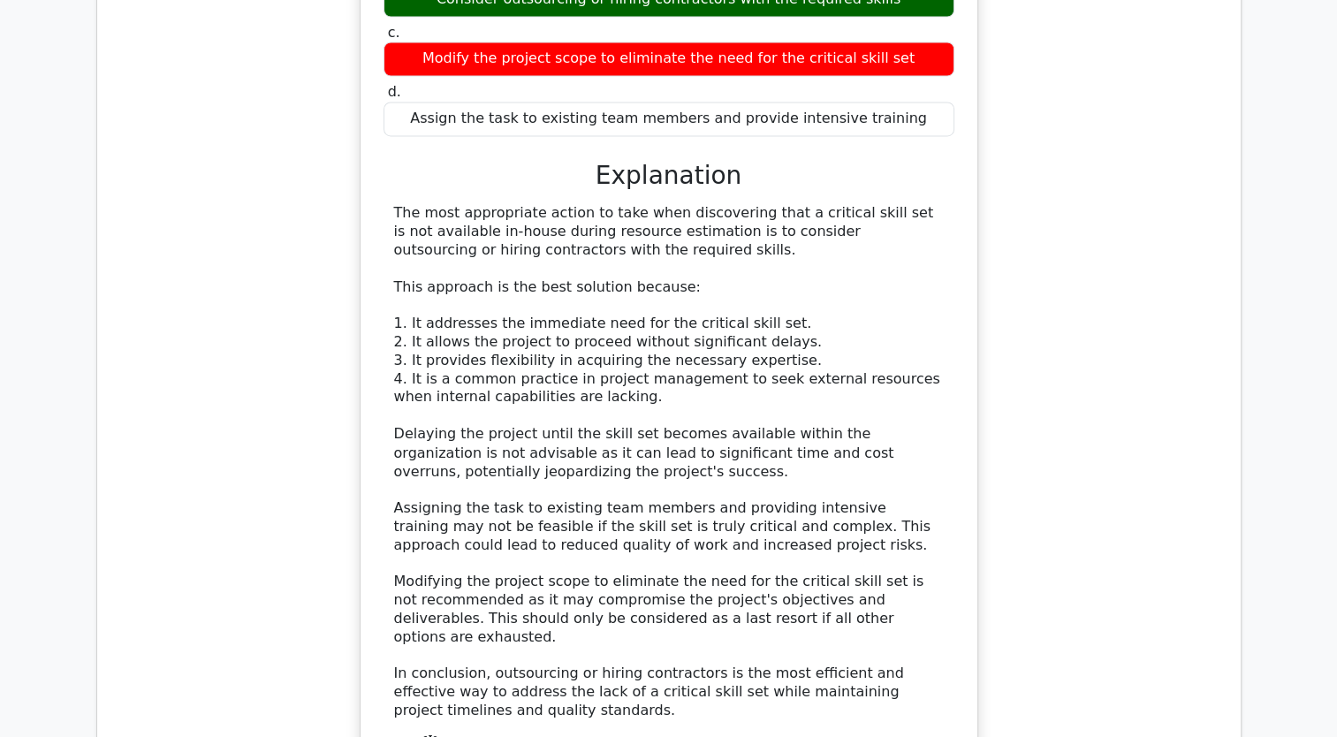
scroll to position [3180, 0]
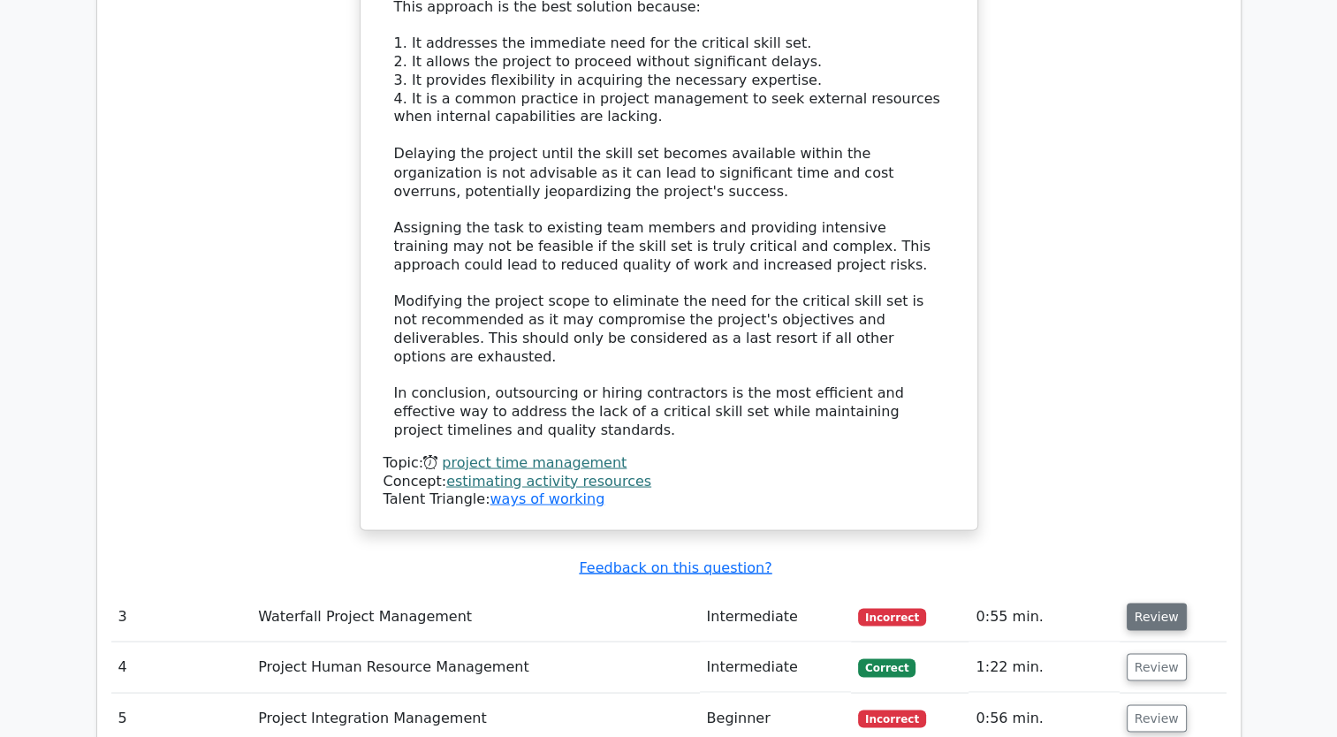
click at [1141, 602] on button "Review" at bounding box center [1156, 615] width 60 height 27
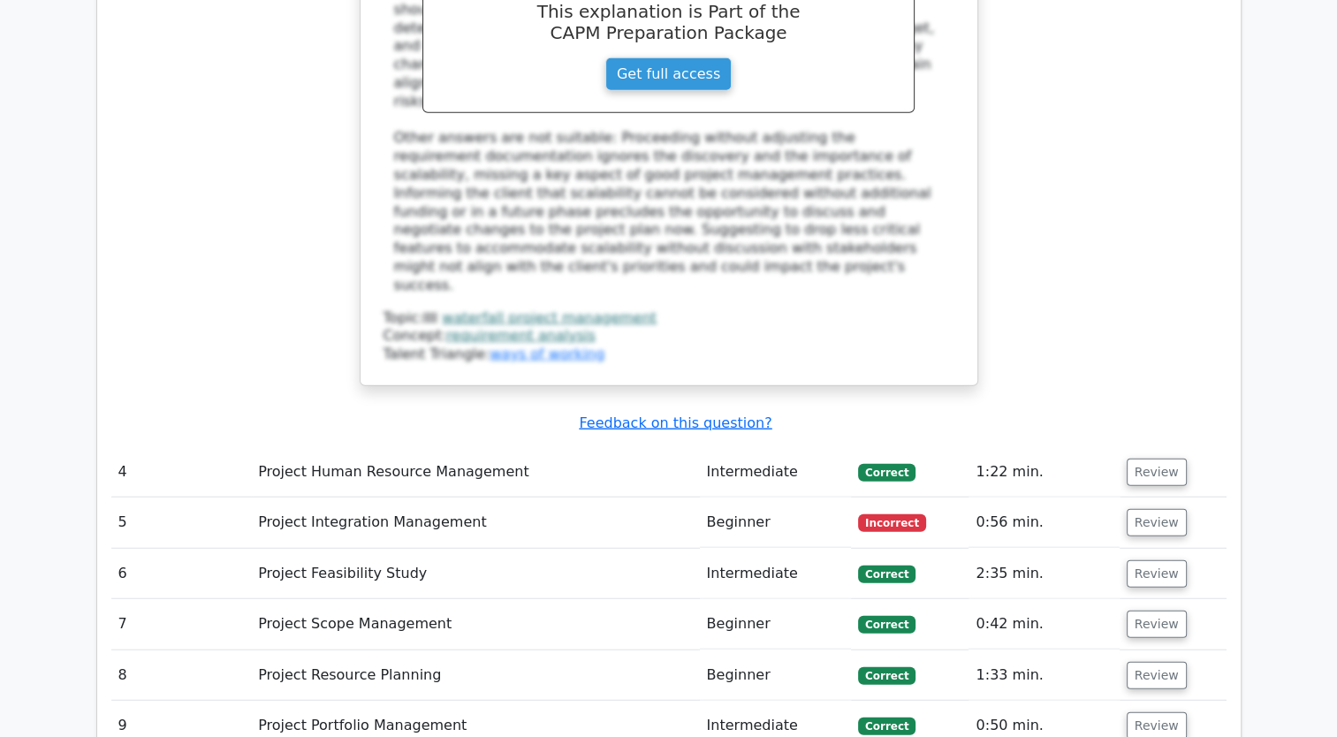
scroll to position [4505, 0]
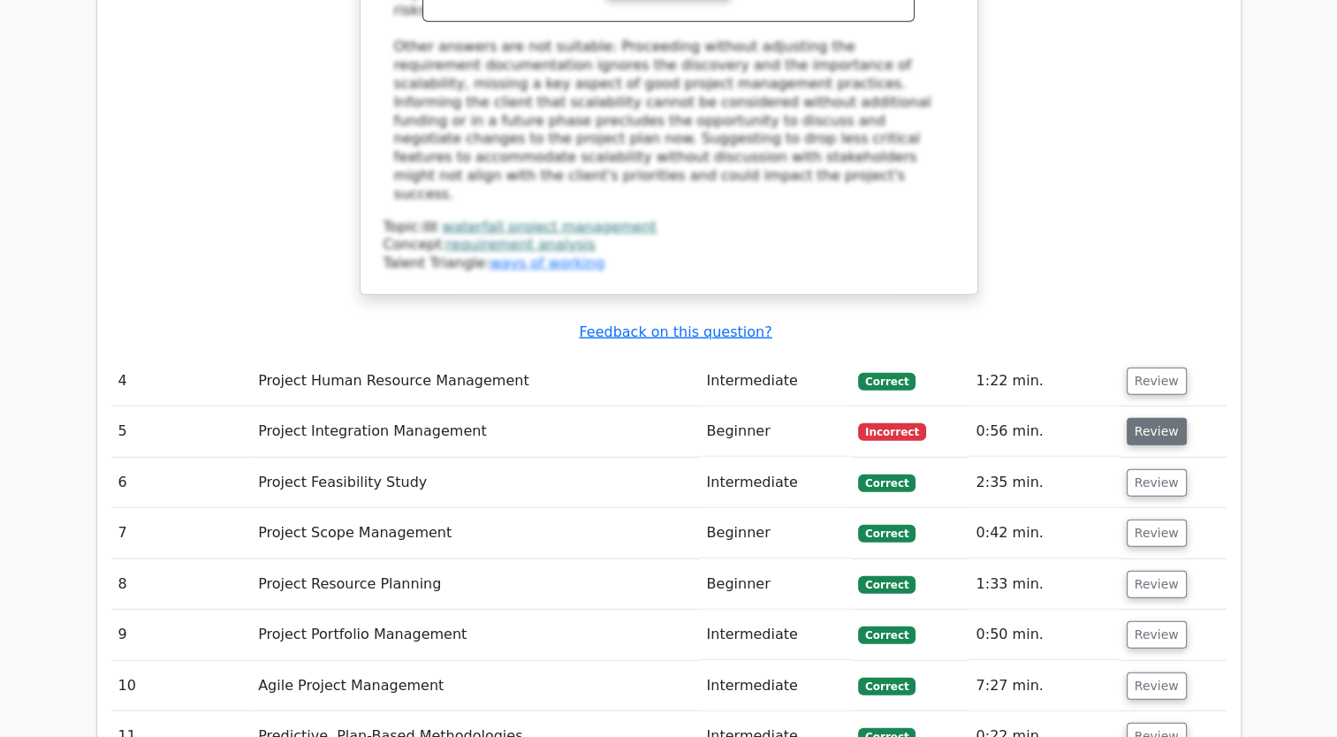
click at [1149, 418] on button "Review" at bounding box center [1156, 431] width 60 height 27
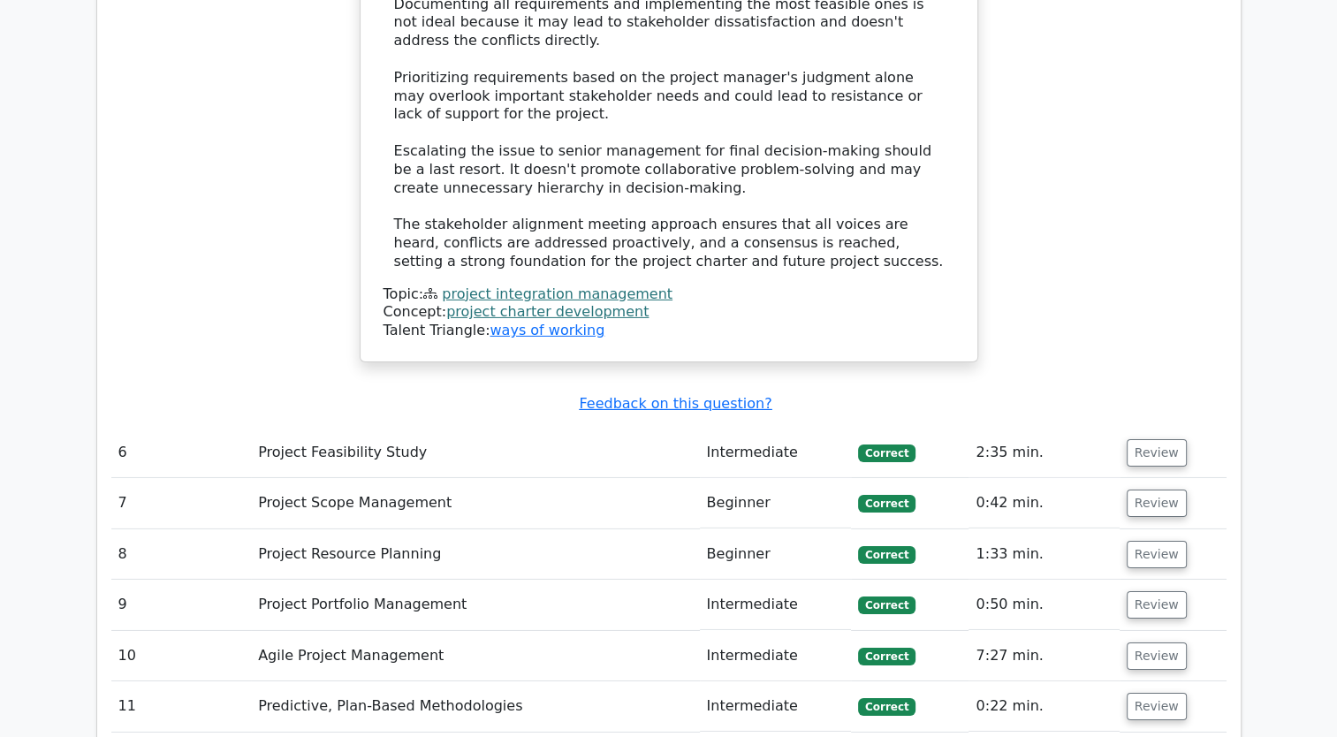
scroll to position [5830, 0]
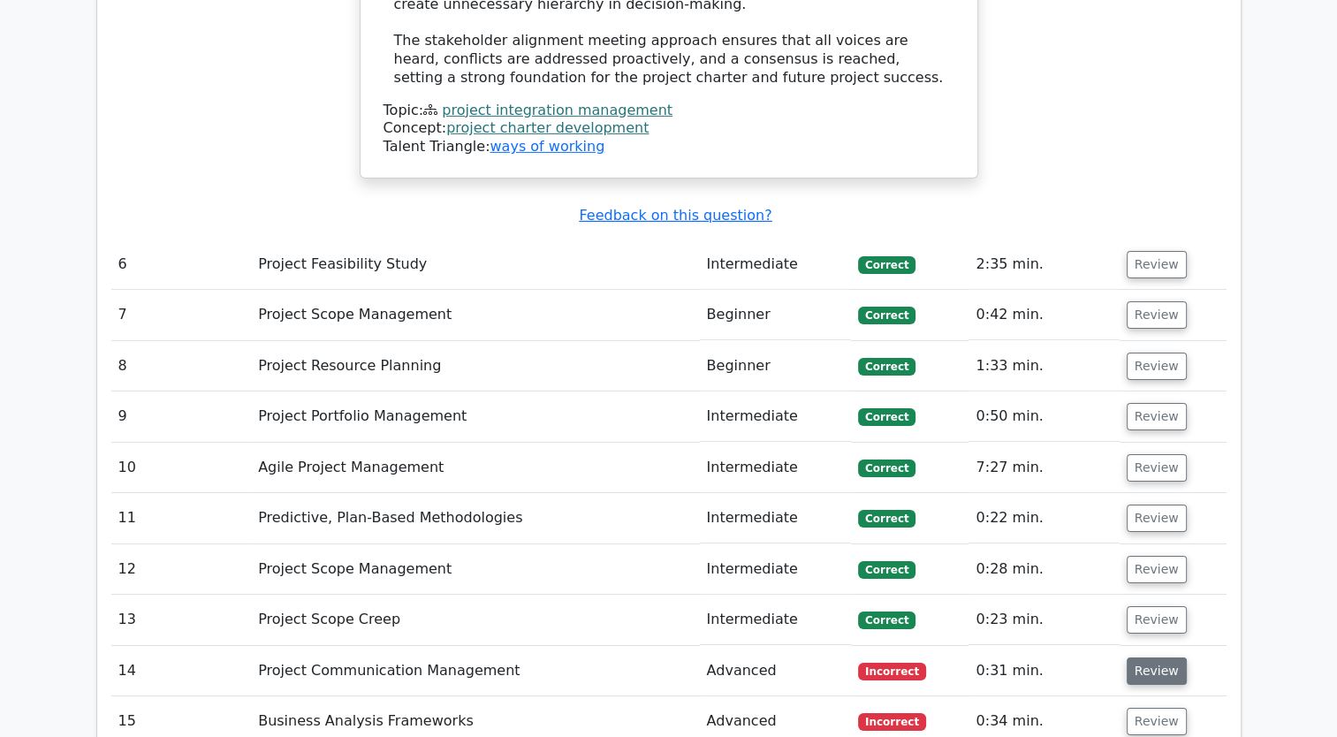
click at [1154, 657] on button "Review" at bounding box center [1156, 670] width 60 height 27
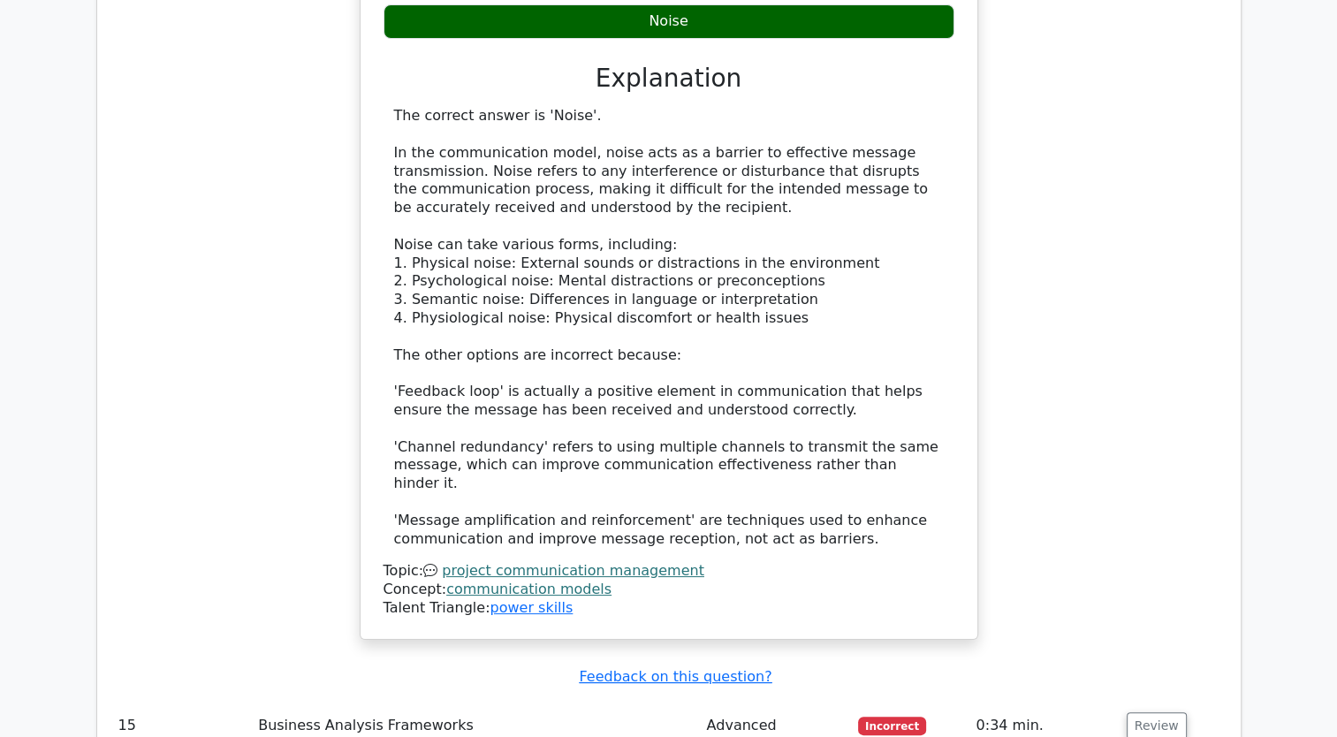
scroll to position [6978, 0]
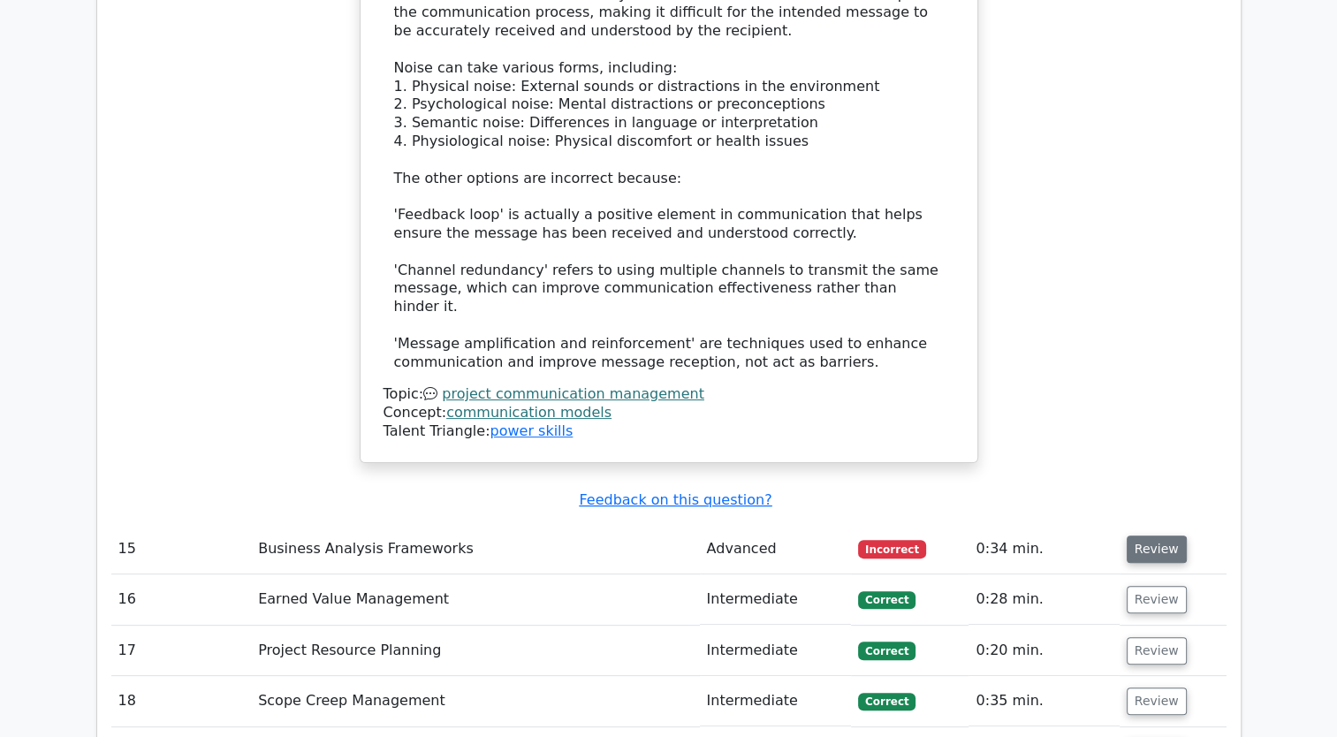
click at [1143, 535] on button "Review" at bounding box center [1156, 548] width 60 height 27
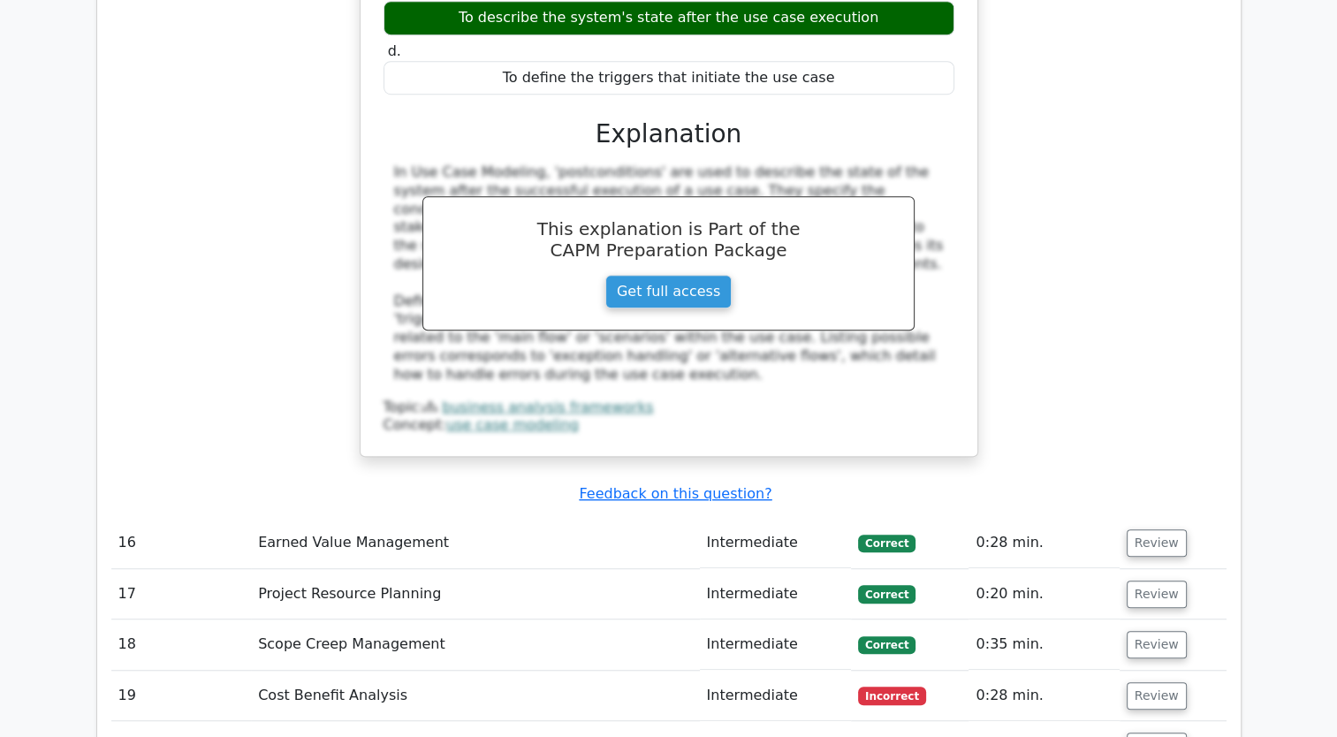
scroll to position [7773, 0]
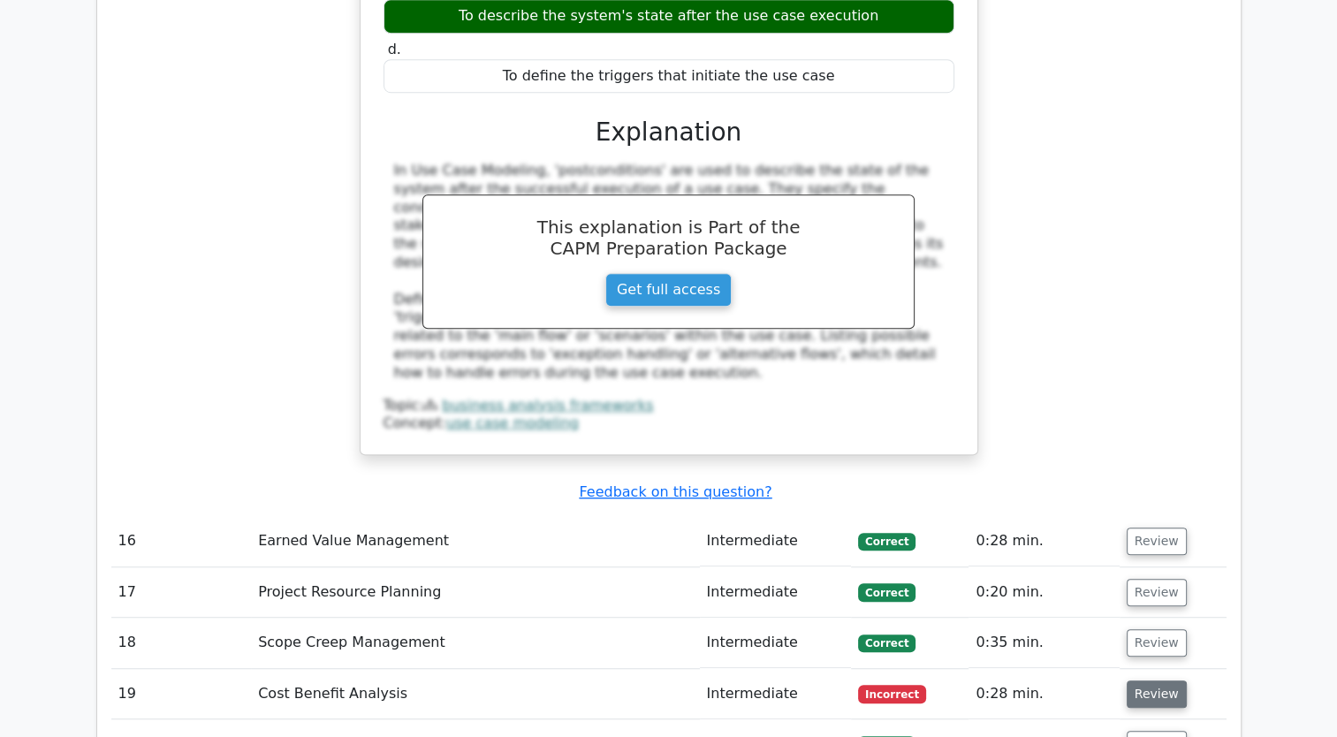
click at [1145, 680] on button "Review" at bounding box center [1156, 693] width 60 height 27
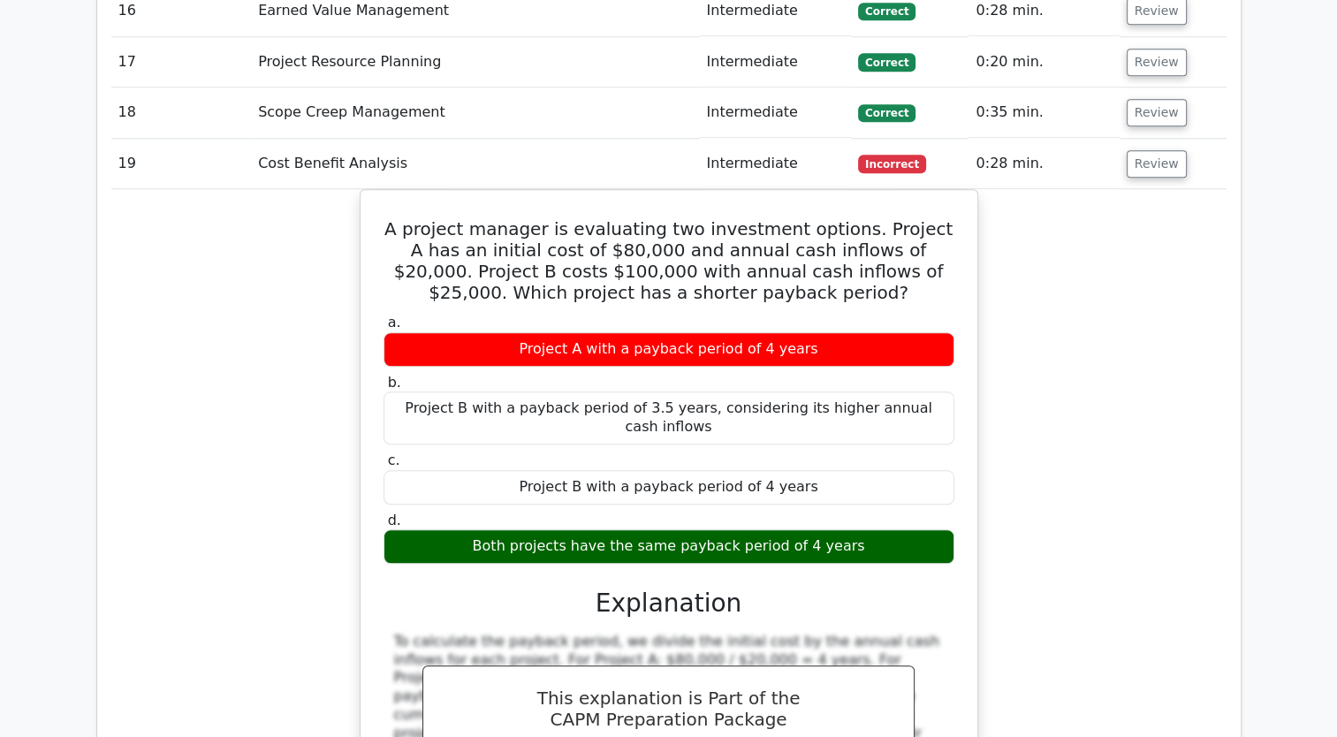
scroll to position [8745, 0]
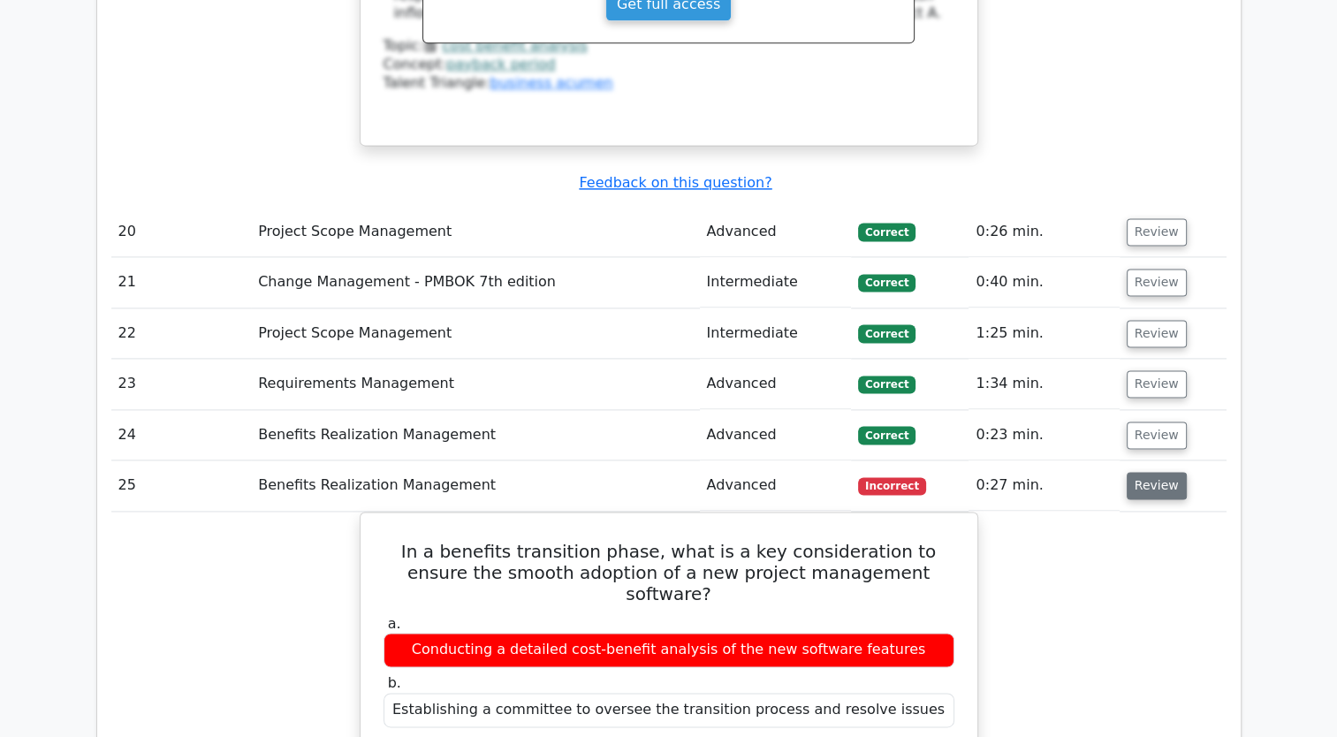
scroll to position [9098, 0]
